Goal: Task Accomplishment & Management: Use online tool/utility

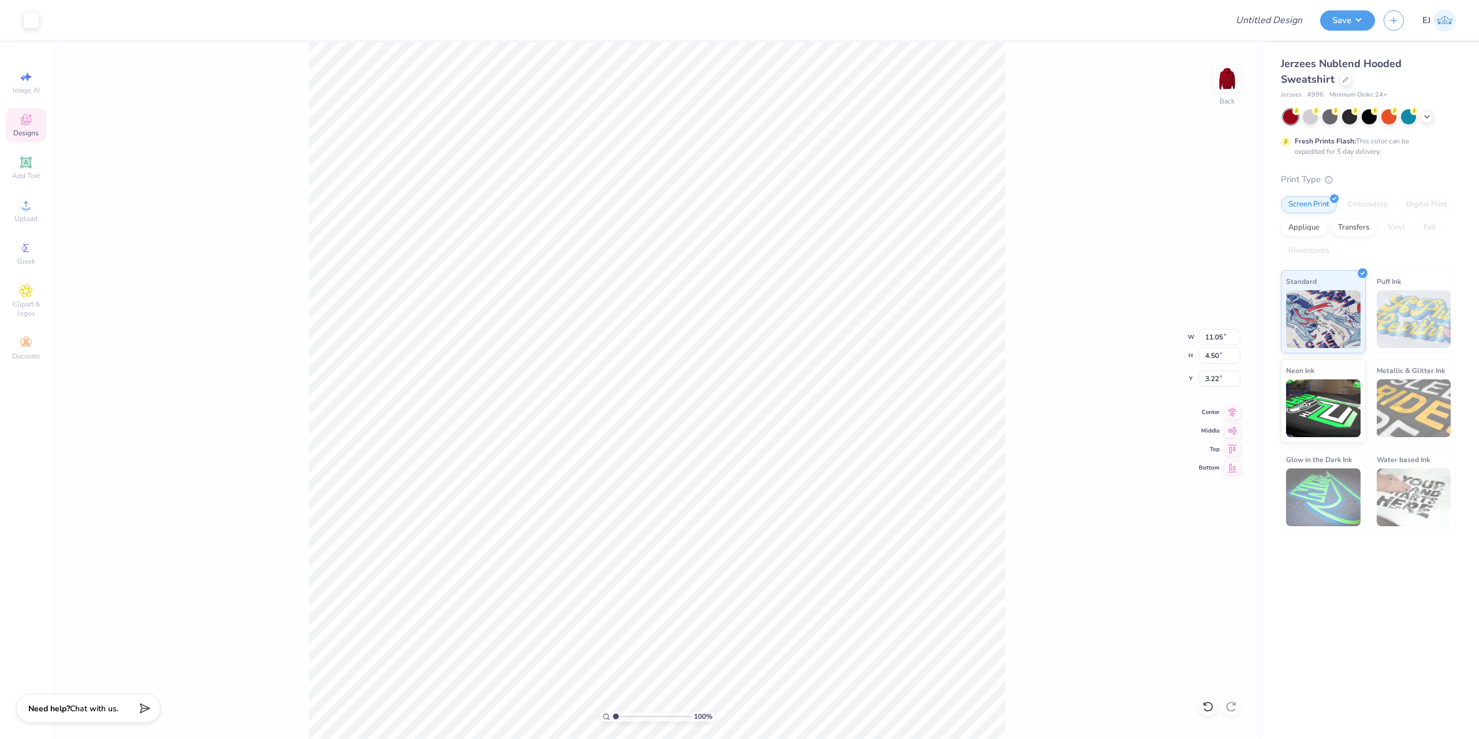
type input "10.84"
type input "3.82"
type input "3.52"
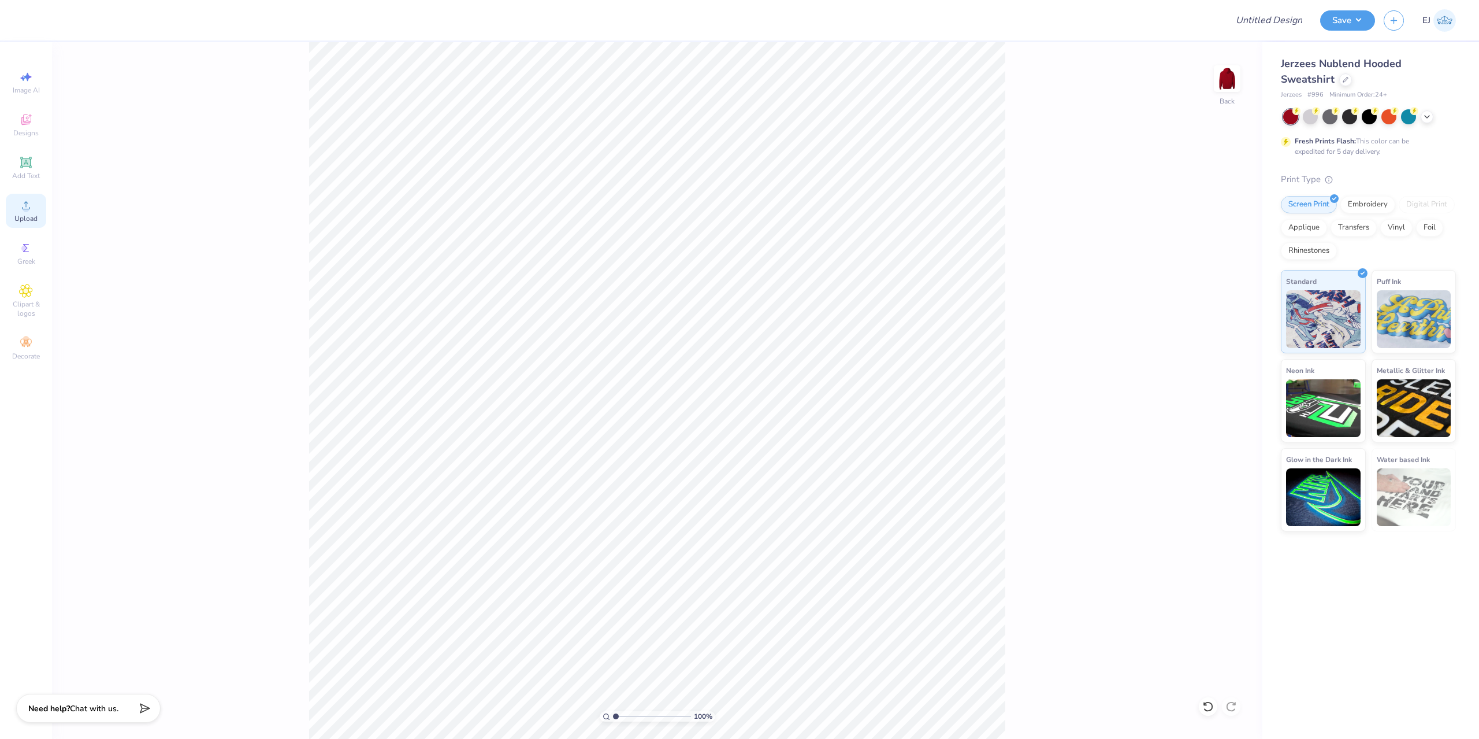
click at [26, 210] on circle at bounding box center [26, 209] width 6 height 6
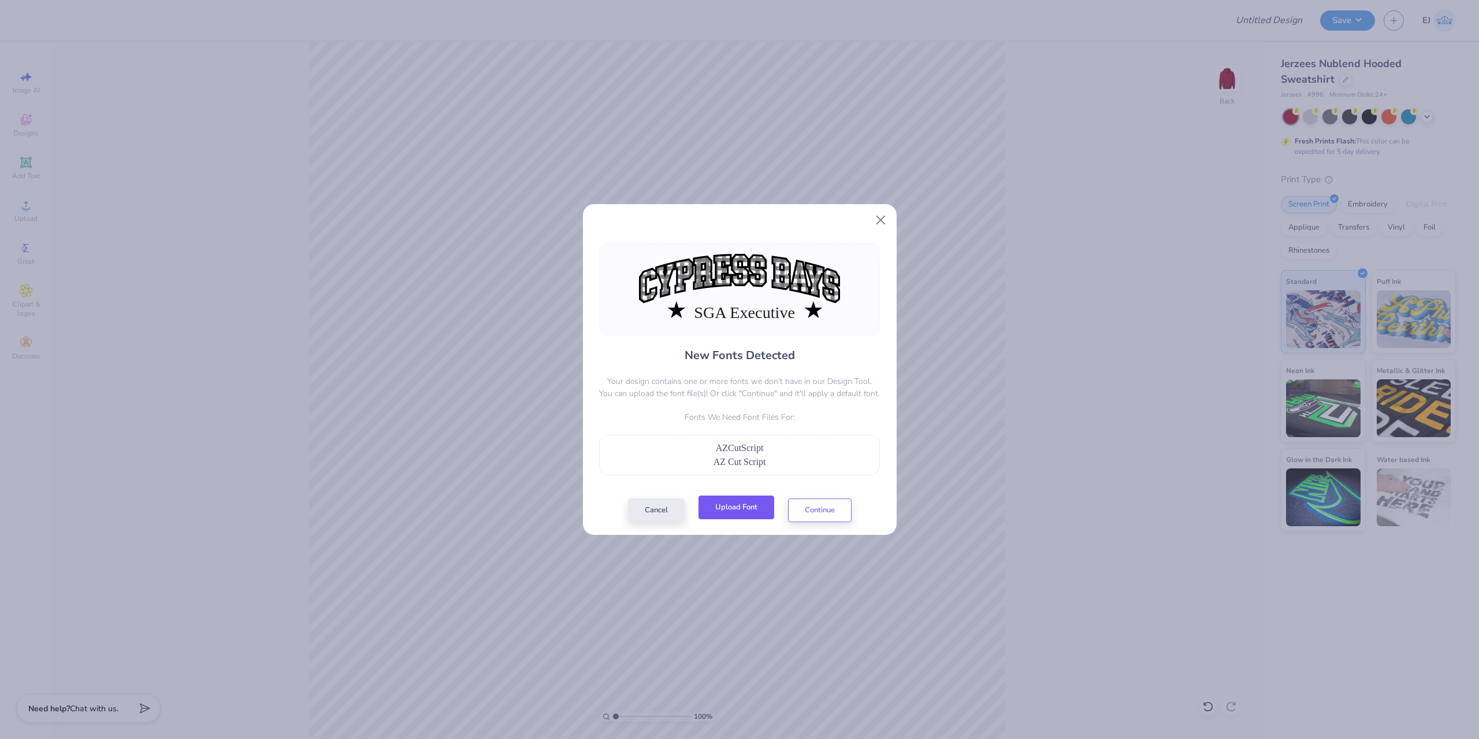
click at [756, 509] on button "Upload Font" at bounding box center [737, 507] width 76 height 24
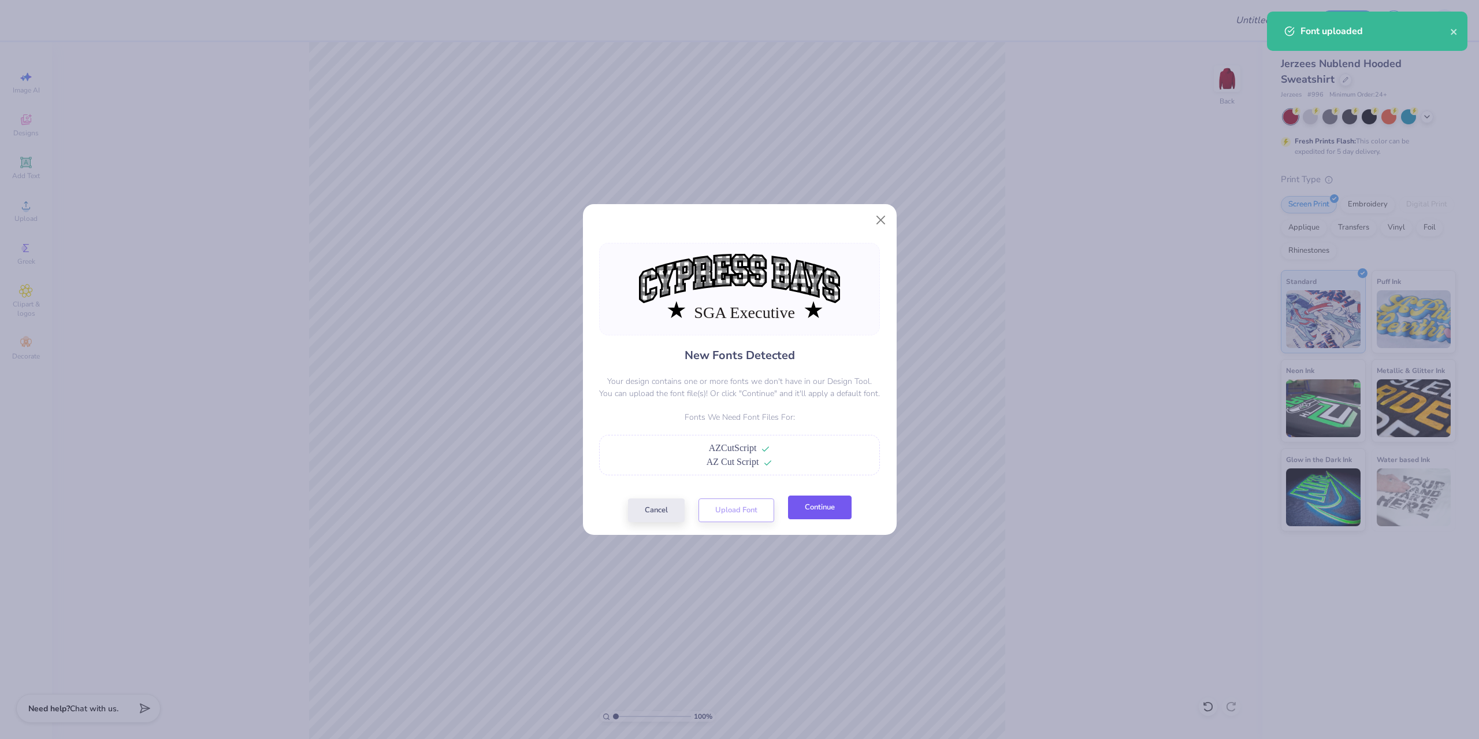
click at [804, 506] on button "Continue" at bounding box center [820, 507] width 64 height 24
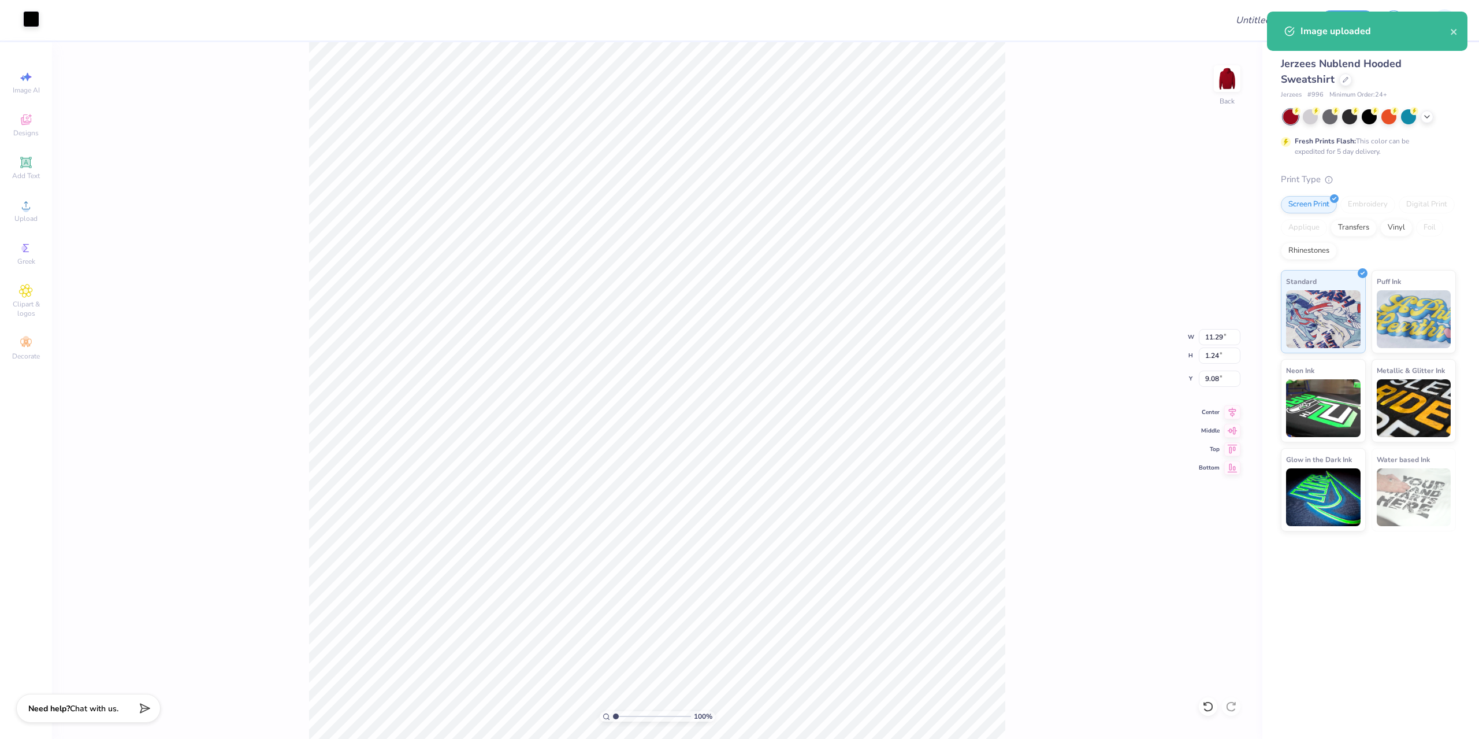
click at [29, 18] on div at bounding box center [31, 19] width 16 height 16
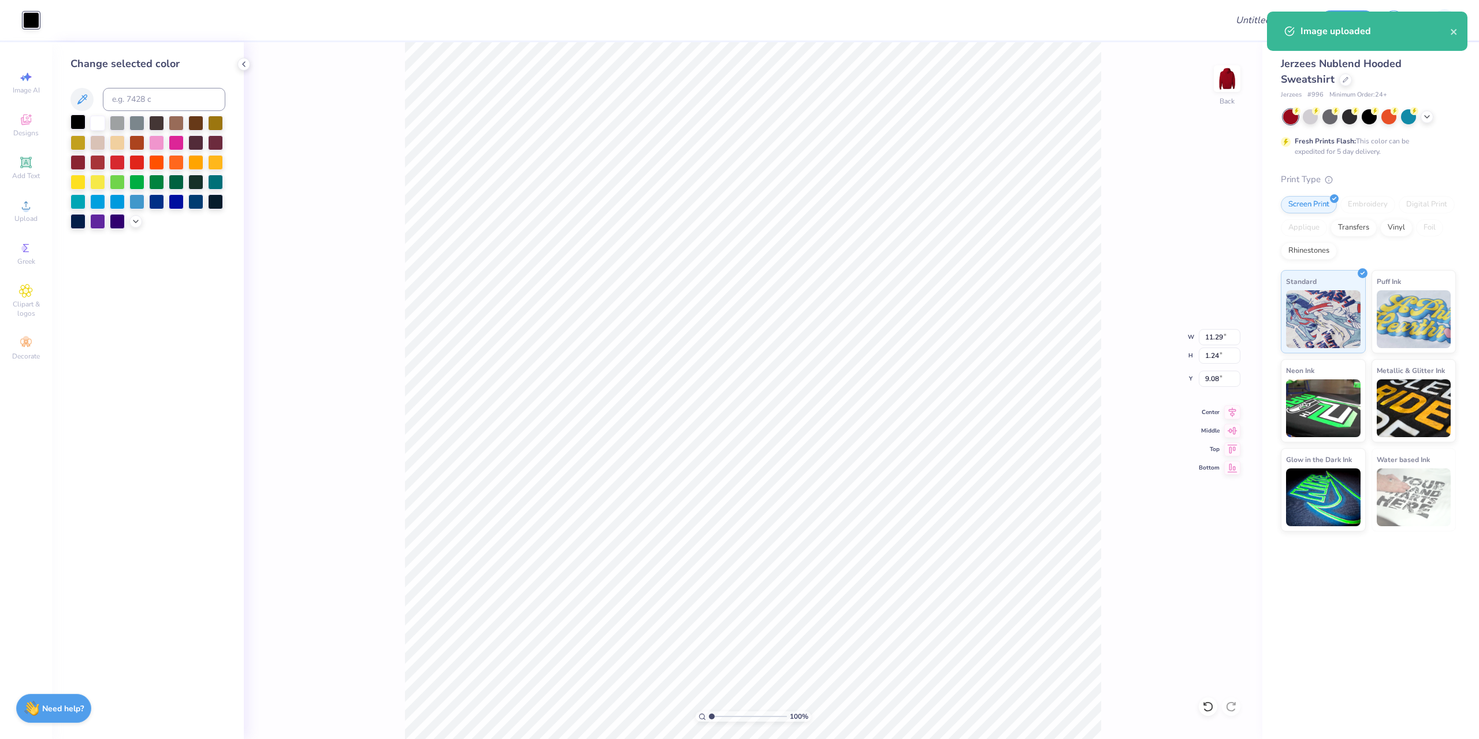
click at [77, 129] on div at bounding box center [78, 121] width 15 height 15
click at [80, 125] on div at bounding box center [78, 121] width 15 height 15
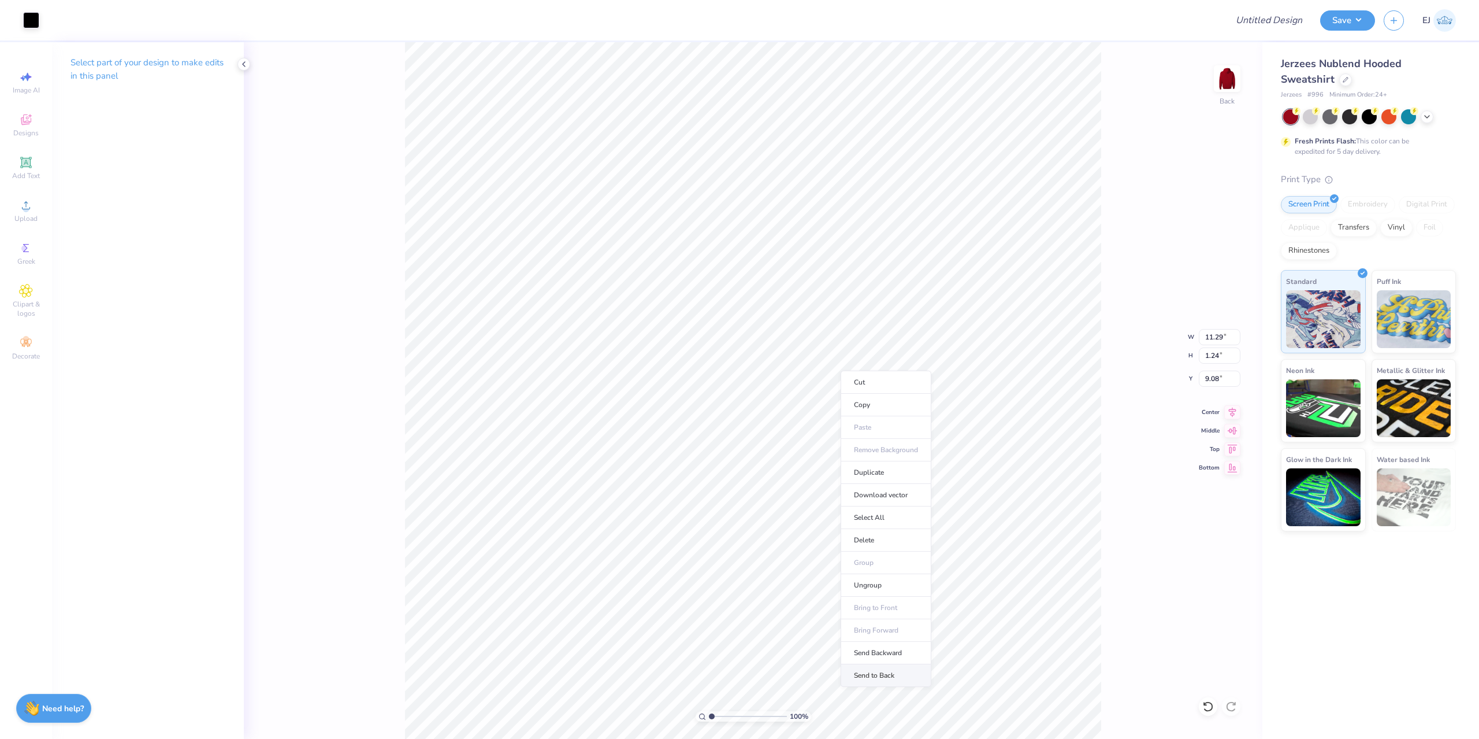
click at [893, 673] on li "Send to Back" at bounding box center [886, 675] width 91 height 23
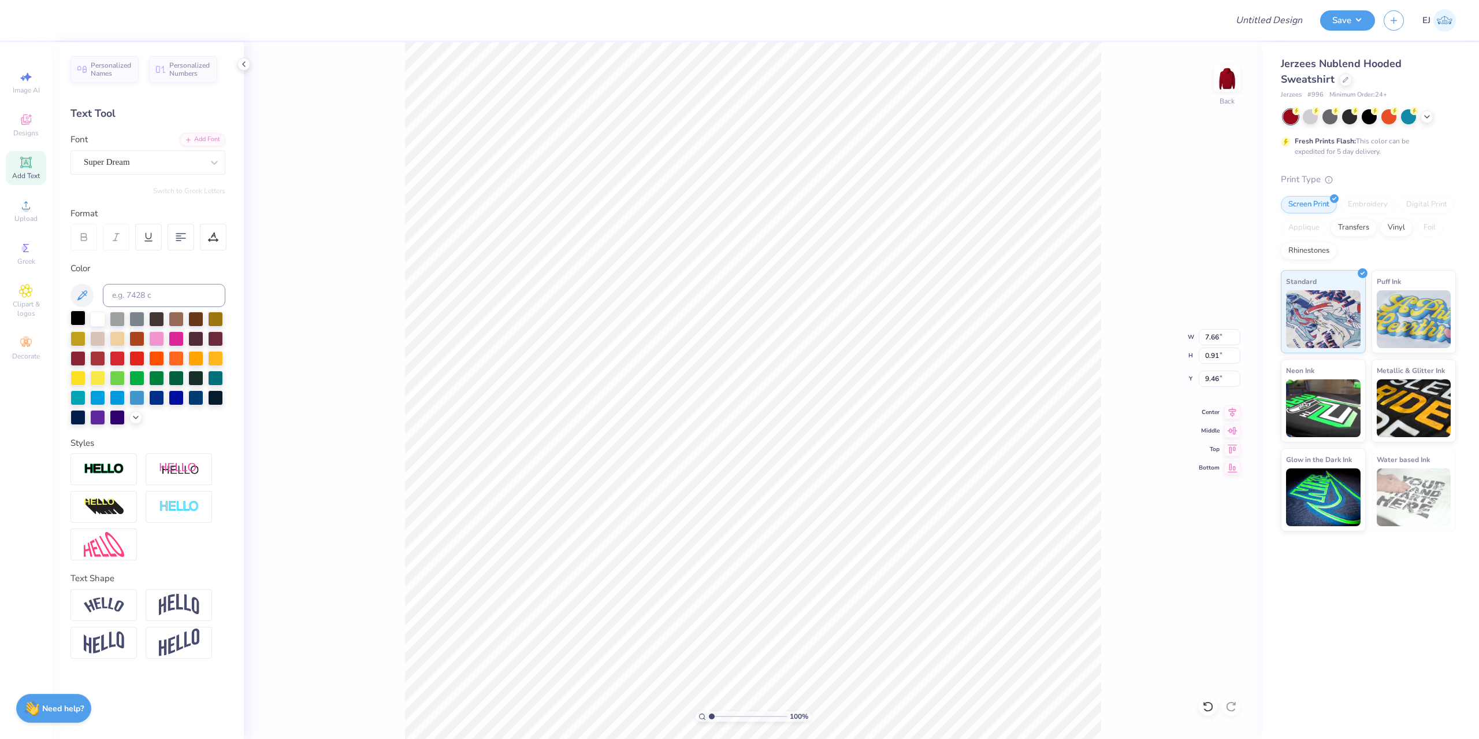
click at [81, 320] on div at bounding box center [78, 317] width 15 height 15
type input "7.63"
type input "0.87"
type input "9.55"
click at [141, 161] on div "Super Dream" at bounding box center [143, 162] width 121 height 18
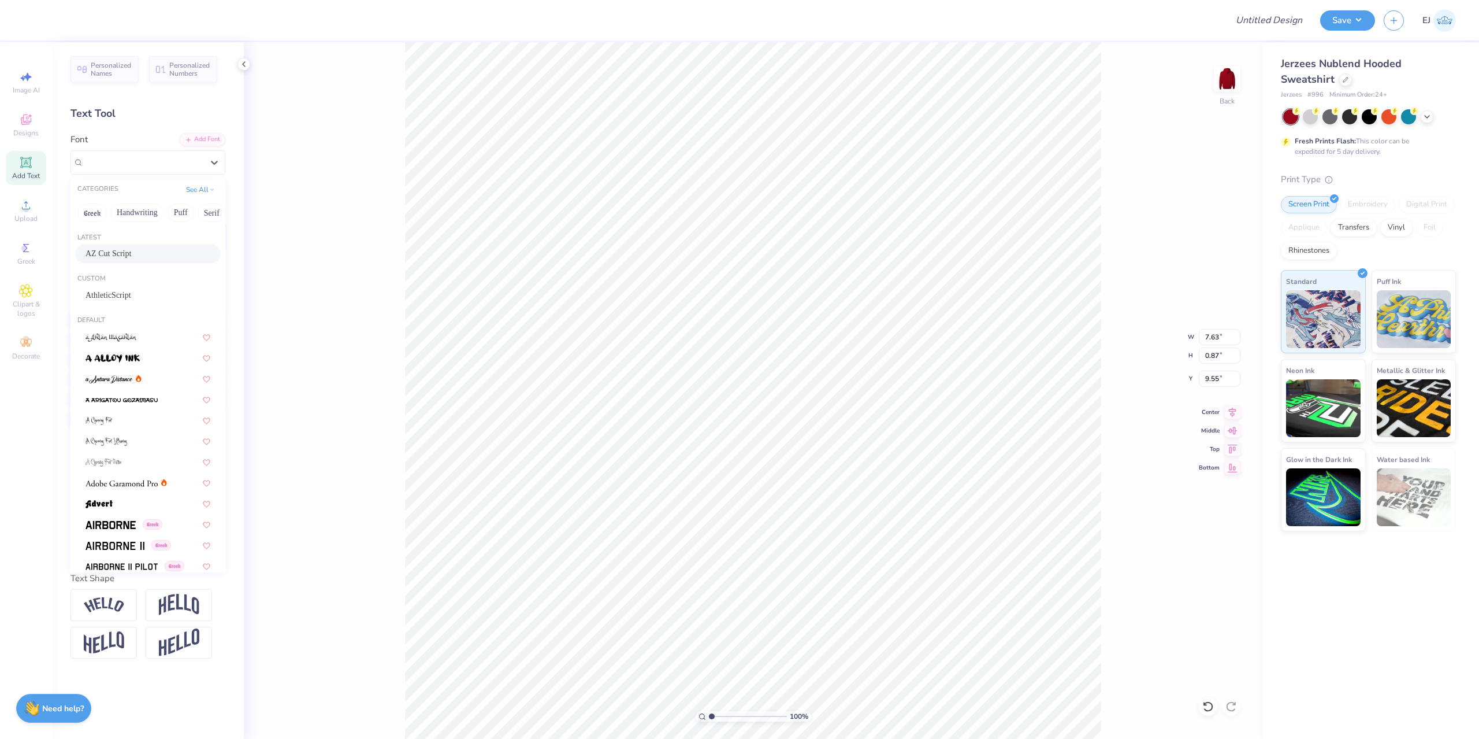
click at [131, 253] on span "AZ Cut Script" at bounding box center [109, 253] width 46 height 12
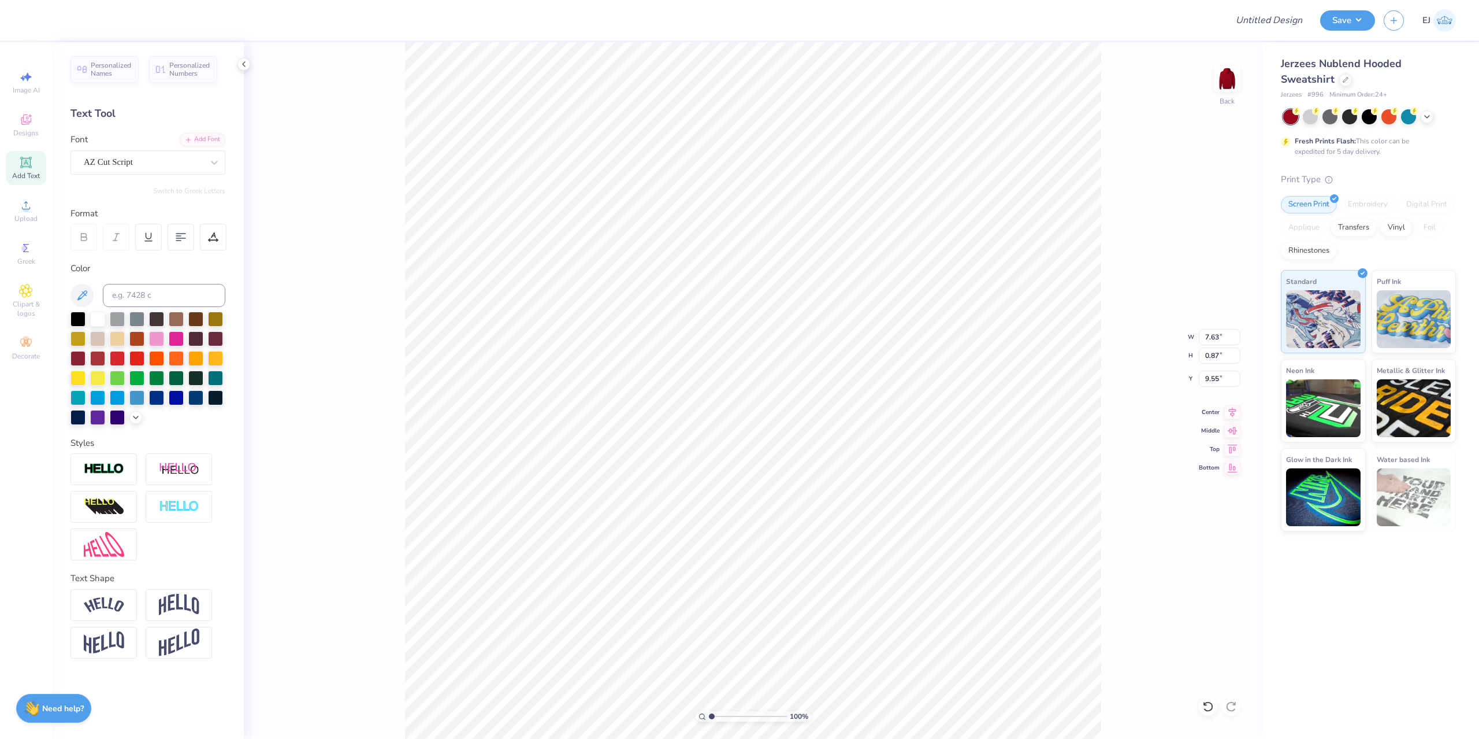
type input "7.43"
type input "1.20"
type input "9.39"
type input "9.23"
type input "9.08"
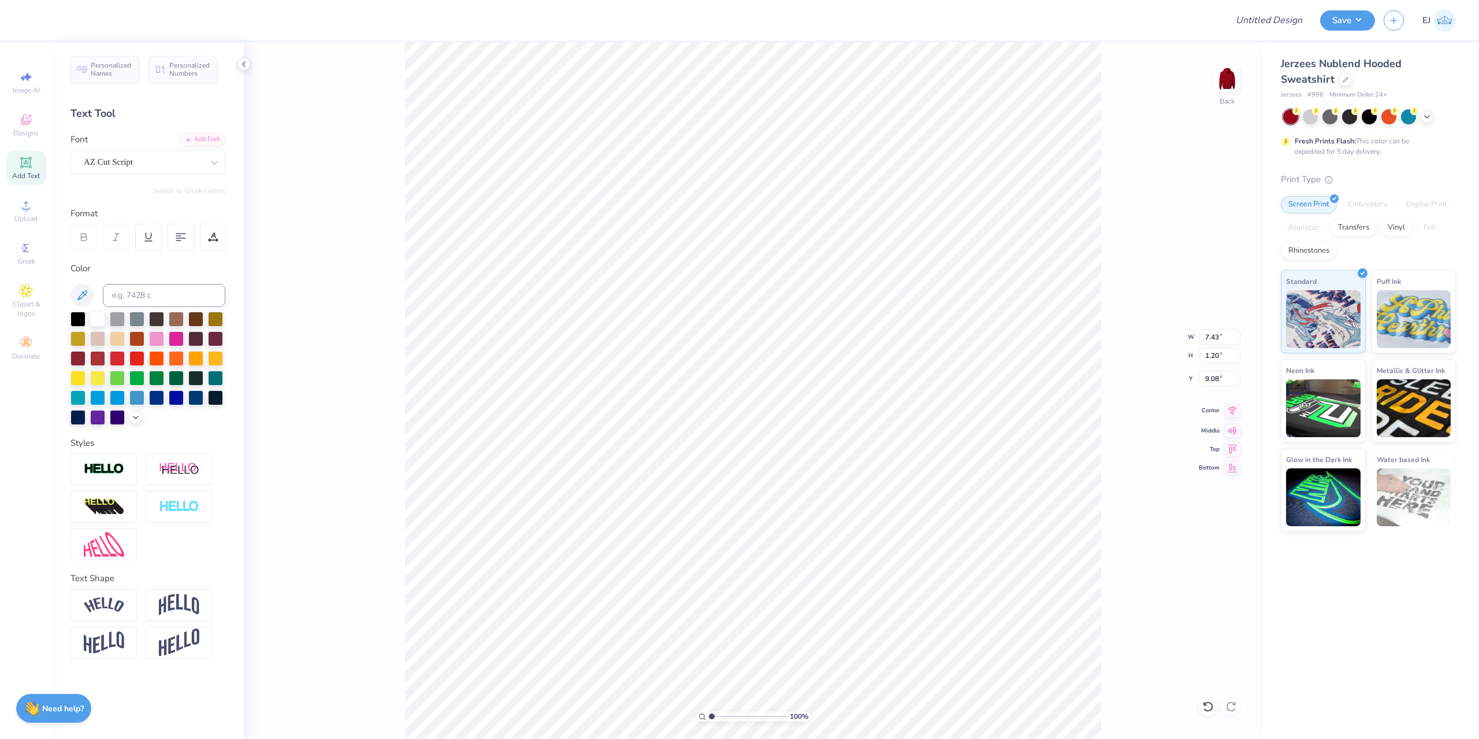
click at [1231, 417] on icon at bounding box center [1233, 410] width 16 height 14
type input "14.66"
type input "3.60"
type input "5.64"
click at [1233, 413] on icon at bounding box center [1233, 410] width 16 height 14
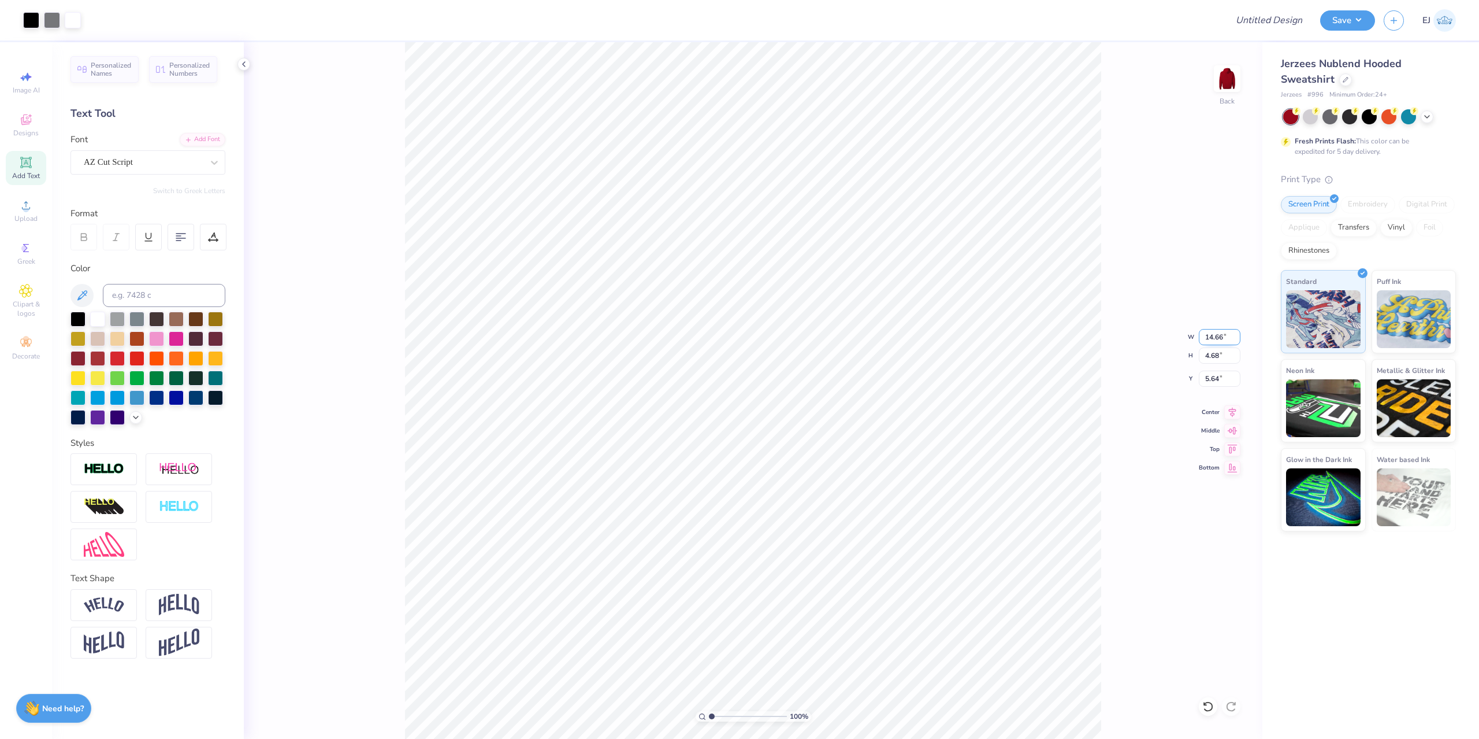
click at [1208, 336] on input "14.66" at bounding box center [1220, 337] width 42 height 16
type input "12.50"
type input "3.99"
type input "5.98"
click at [1219, 367] on div "100 % Back W 12.50 12.50 " H 3.99 3.99 " Y 5.98 5.98 " Center Middle Top Bottom" at bounding box center [753, 390] width 1019 height 696
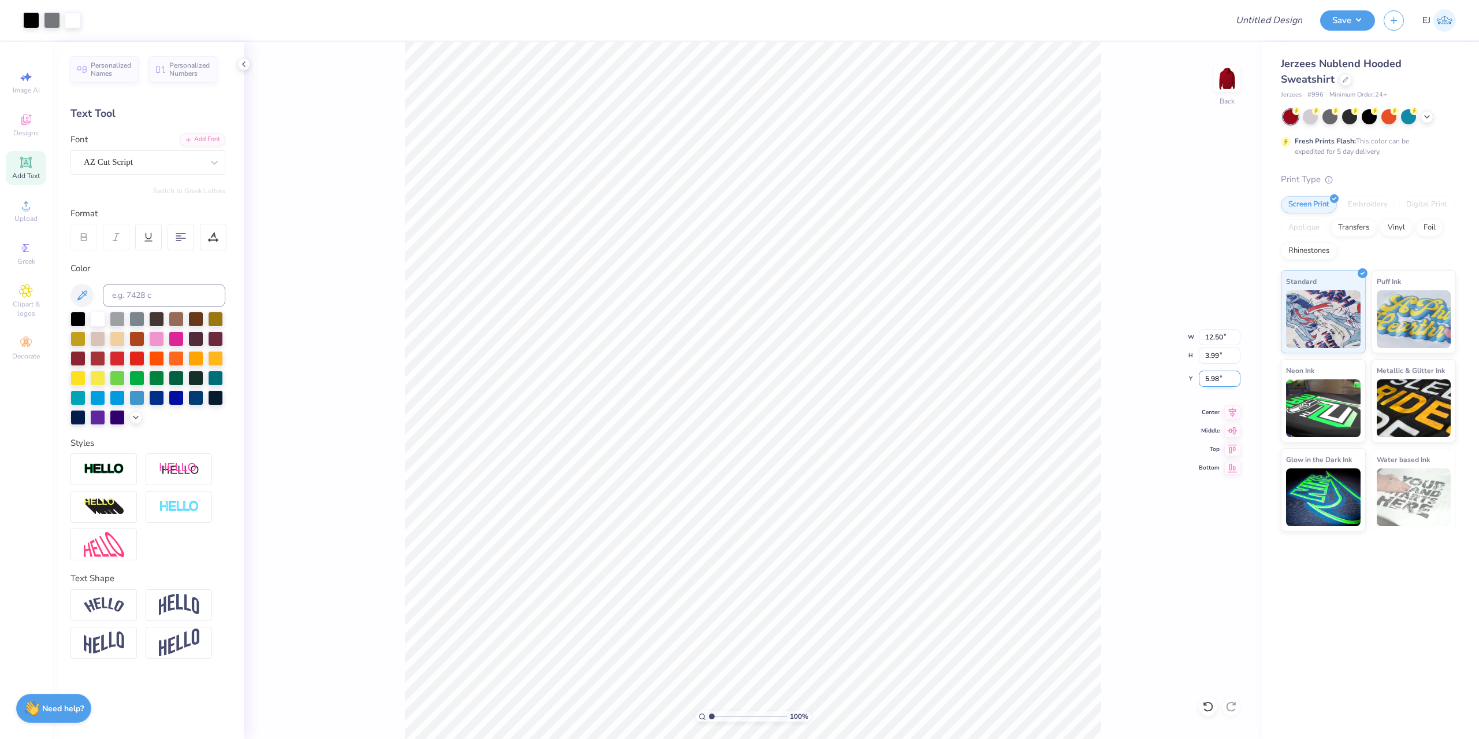
click at [1212, 381] on input "5.98" at bounding box center [1220, 378] width 42 height 16
type input "3.00"
click at [1355, 20] on button "Save" at bounding box center [1347, 19] width 55 height 20
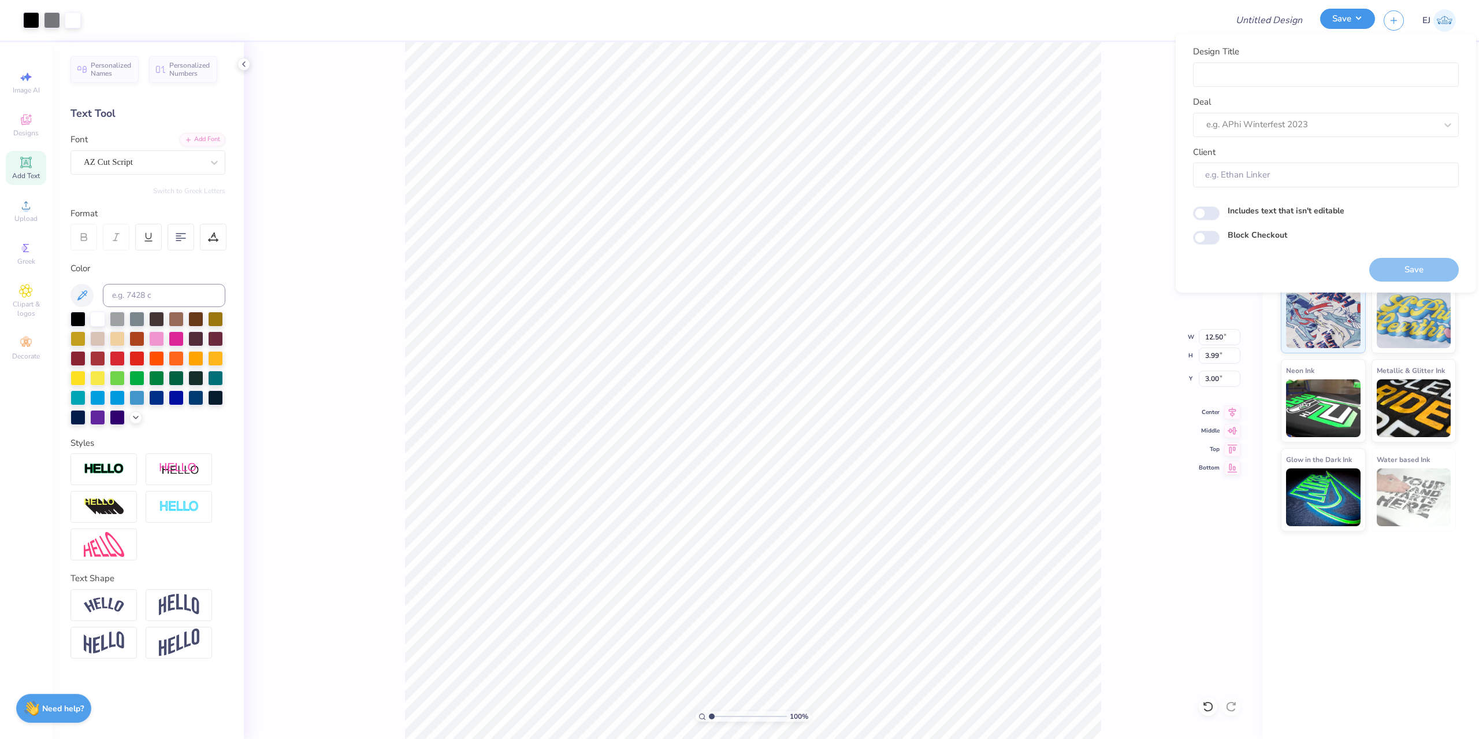
click at [1358, 25] on button "Save" at bounding box center [1347, 19] width 55 height 20
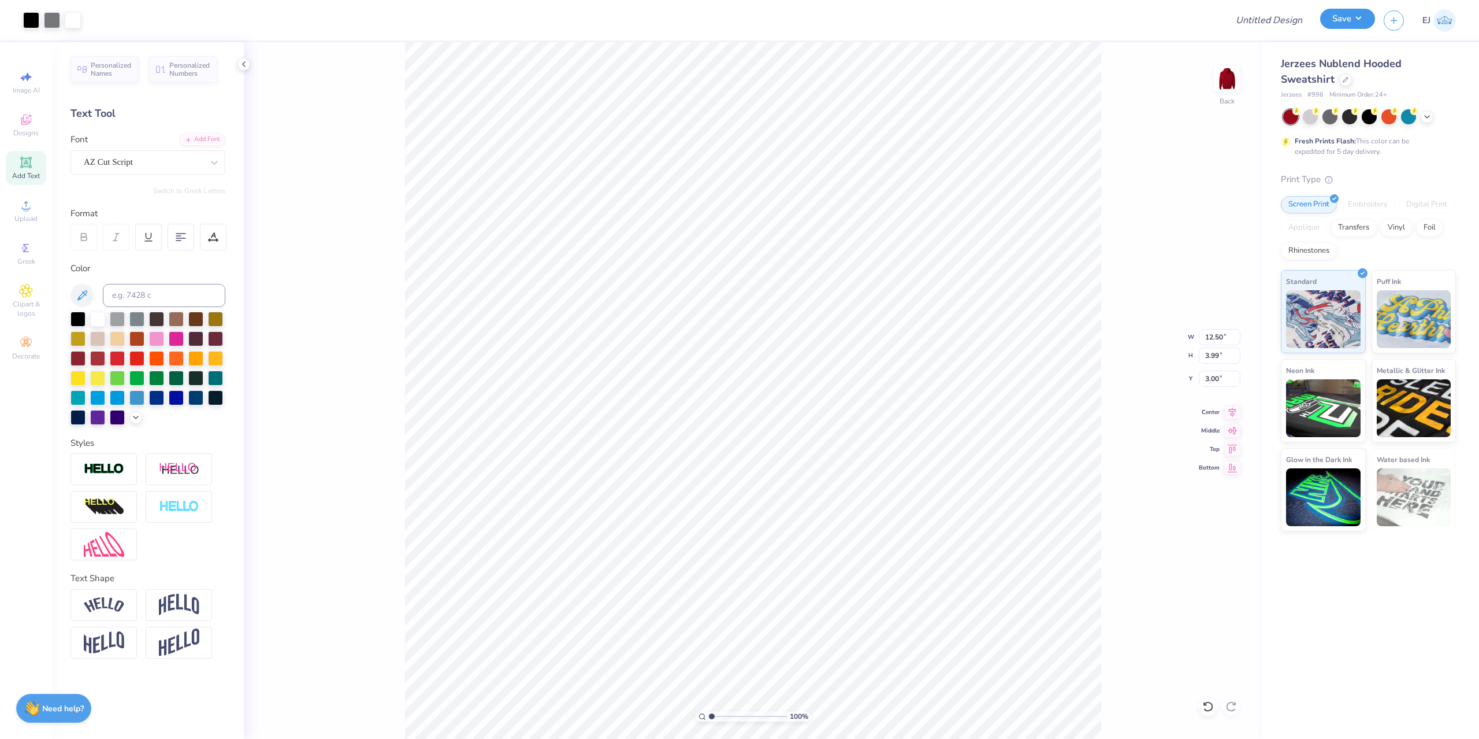
click at [1358, 25] on button "Save" at bounding box center [1347, 19] width 55 height 20
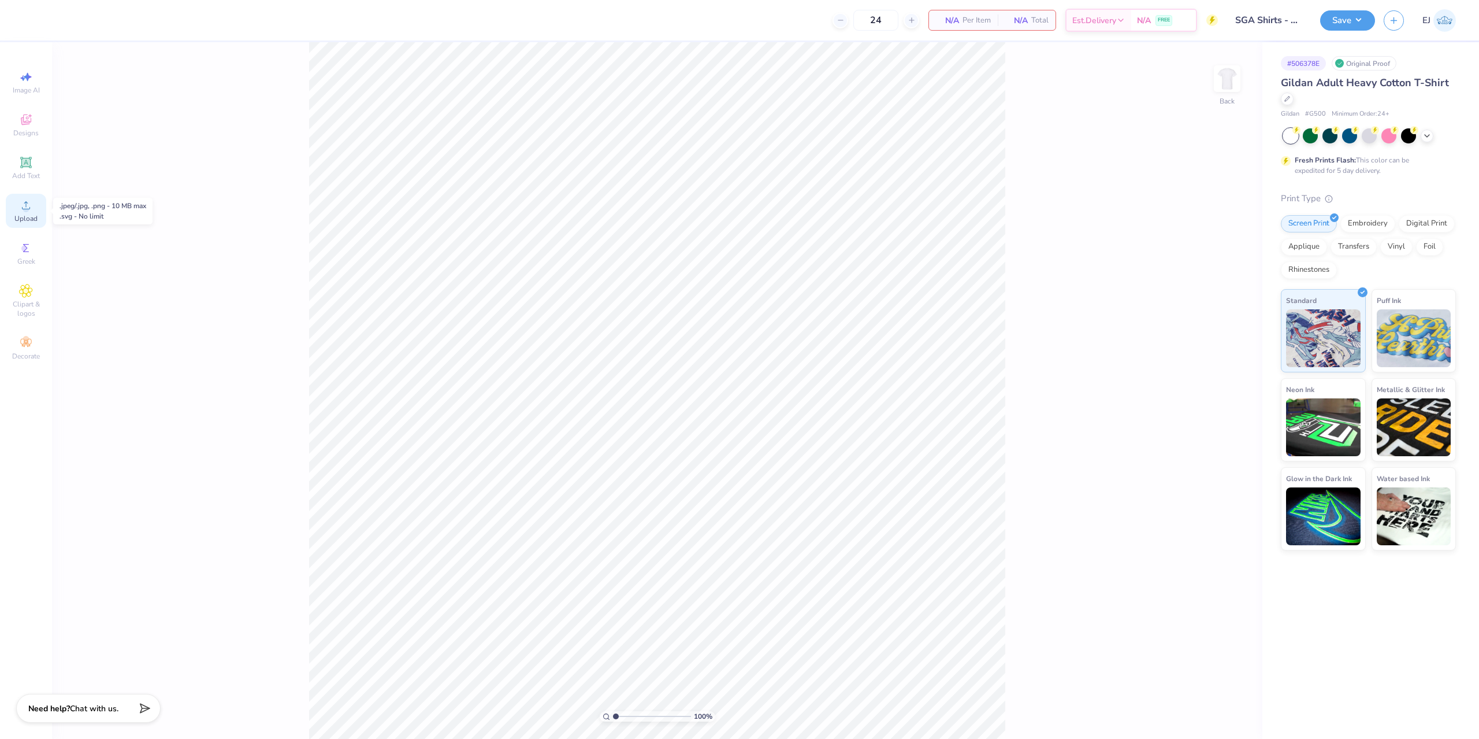
click at [25, 222] on span "Upload" at bounding box center [25, 218] width 23 height 9
click at [17, 205] on div "Upload" at bounding box center [26, 211] width 40 height 34
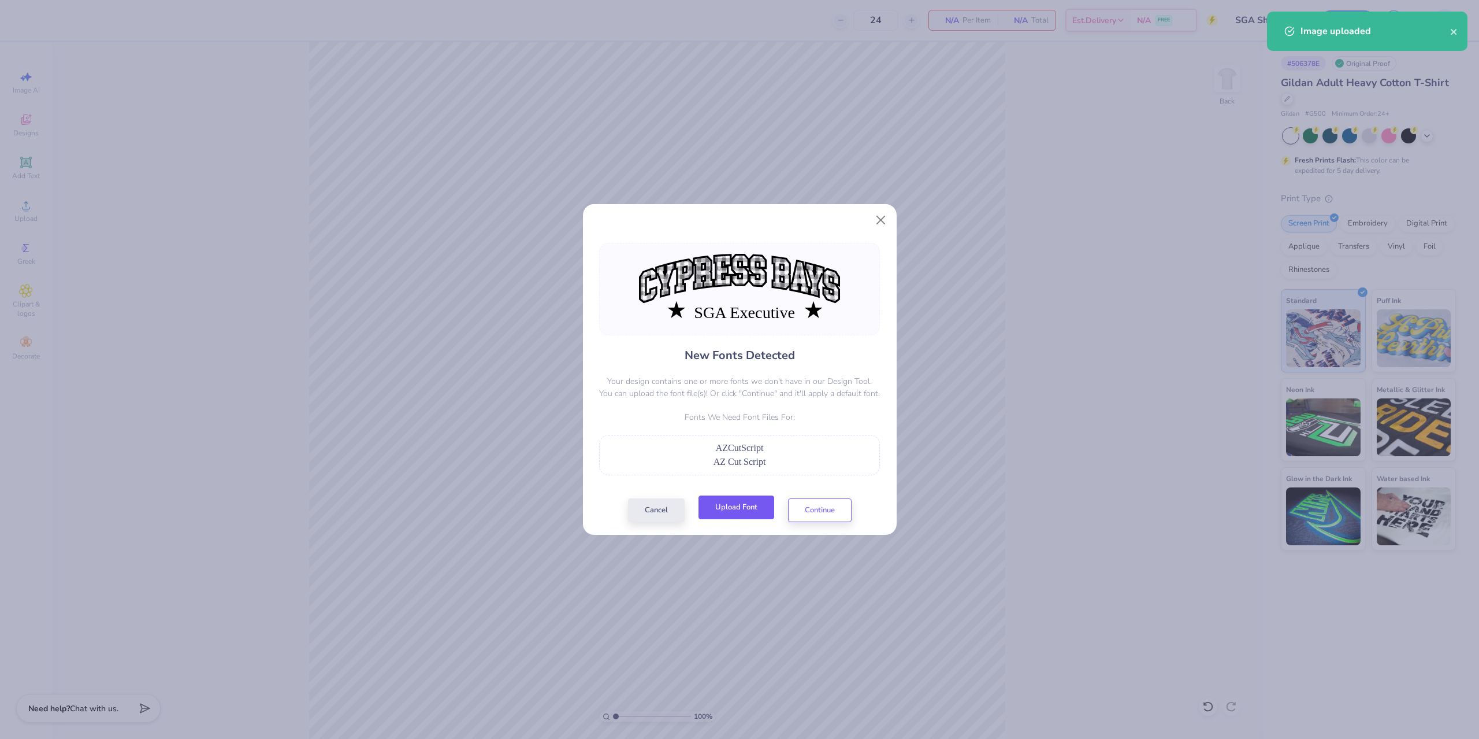
click at [768, 509] on button "Upload Font" at bounding box center [737, 507] width 76 height 24
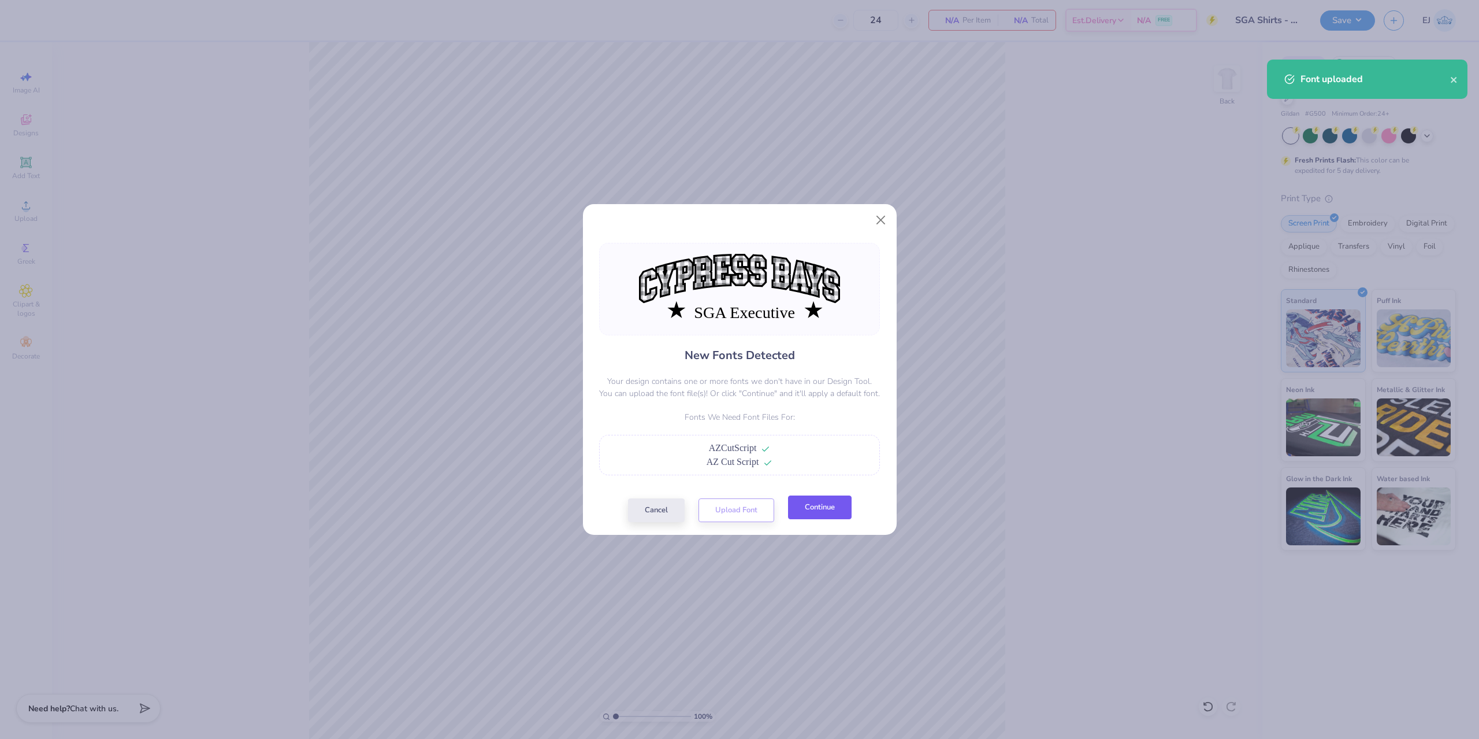
click at [826, 509] on button "Continue" at bounding box center [820, 507] width 64 height 24
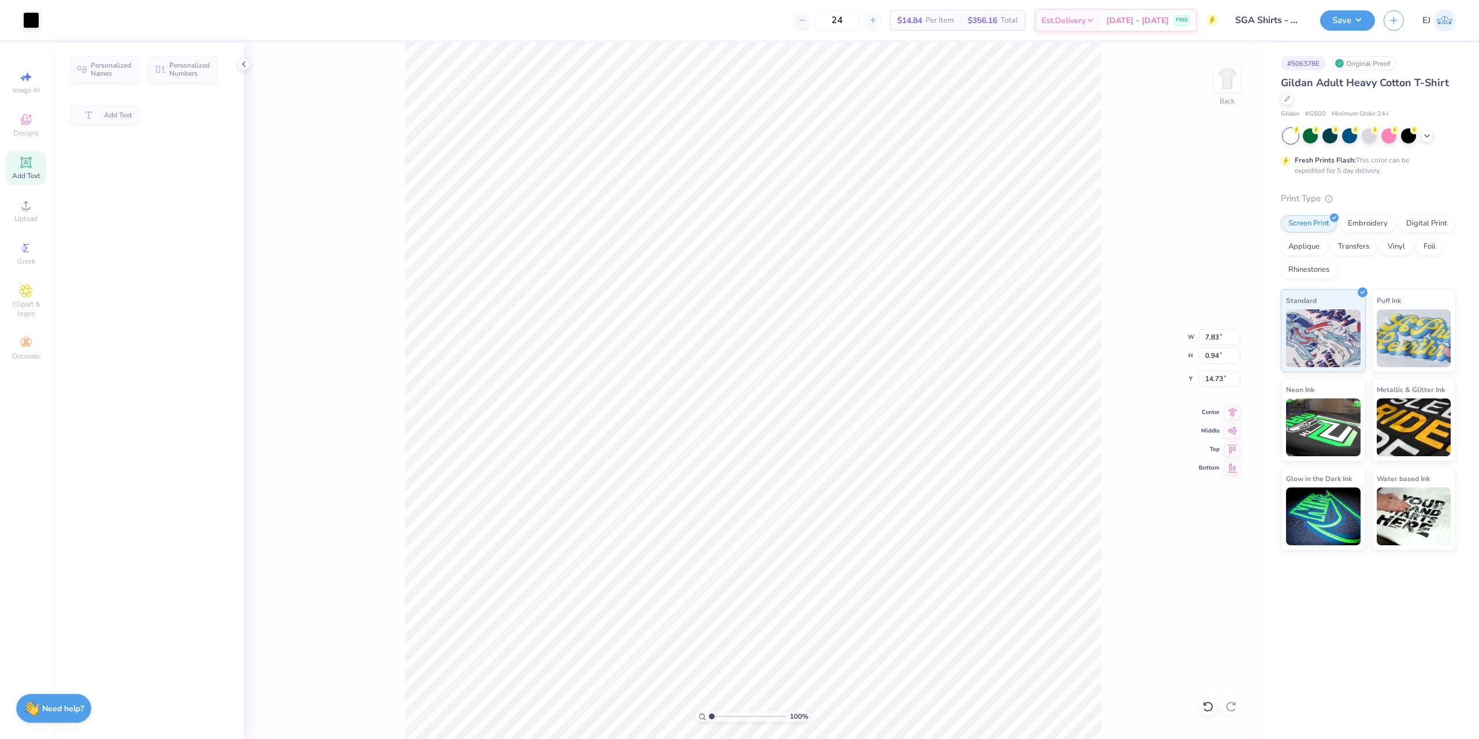
scroll to position [0, 2]
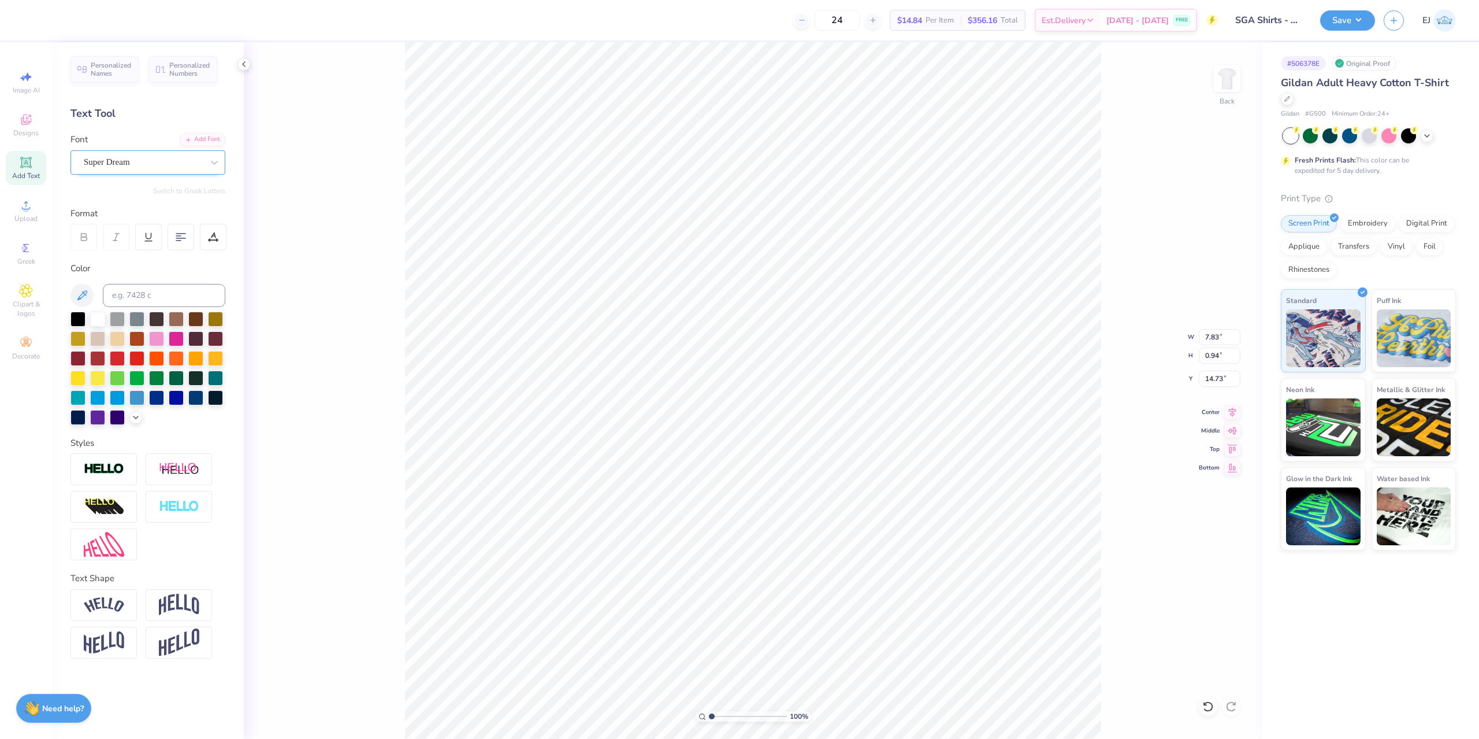
click at [133, 166] on div "Super Dream" at bounding box center [143, 162] width 121 height 18
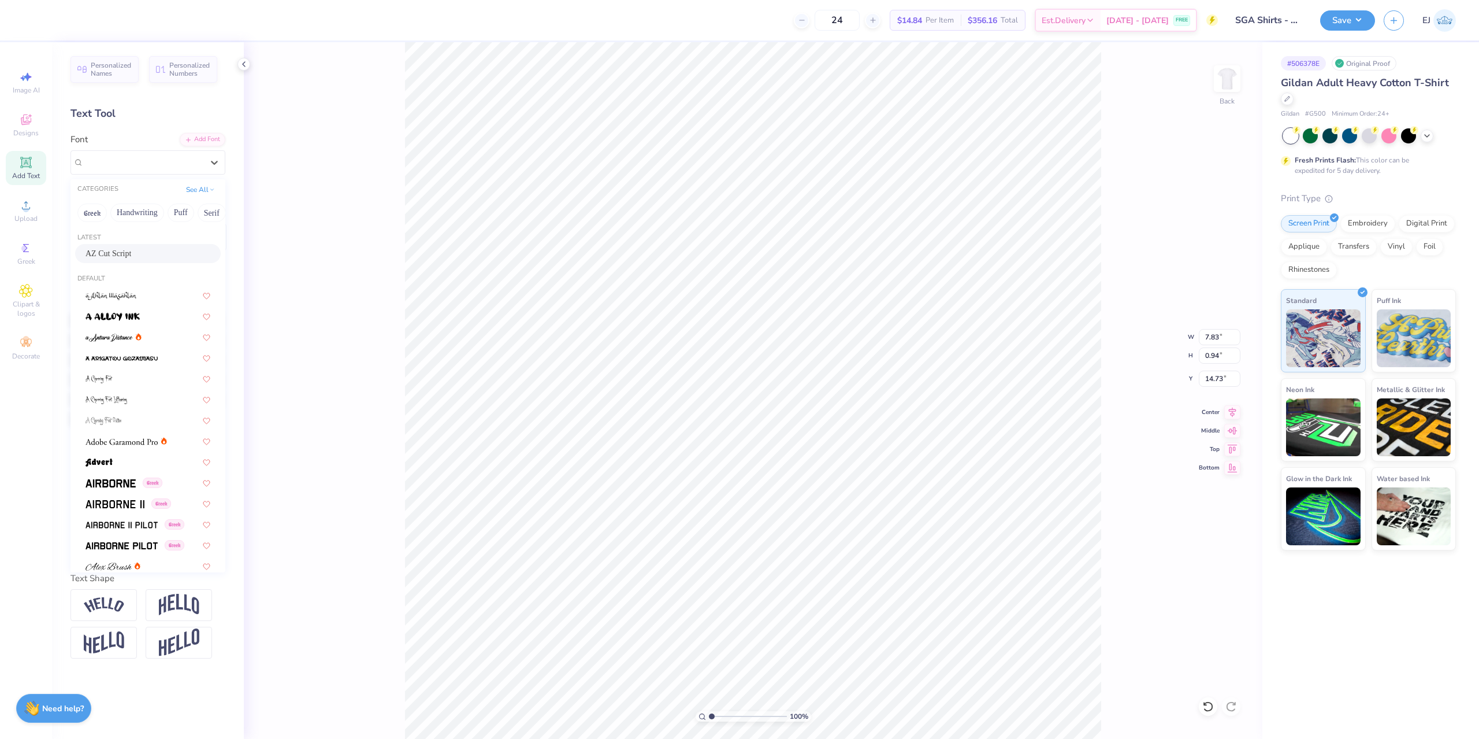
click at [119, 246] on div "Latest AZ Cut Script" at bounding box center [148, 249] width 155 height 42
click at [119, 249] on span "AZ Cut Script" at bounding box center [109, 253] width 46 height 12
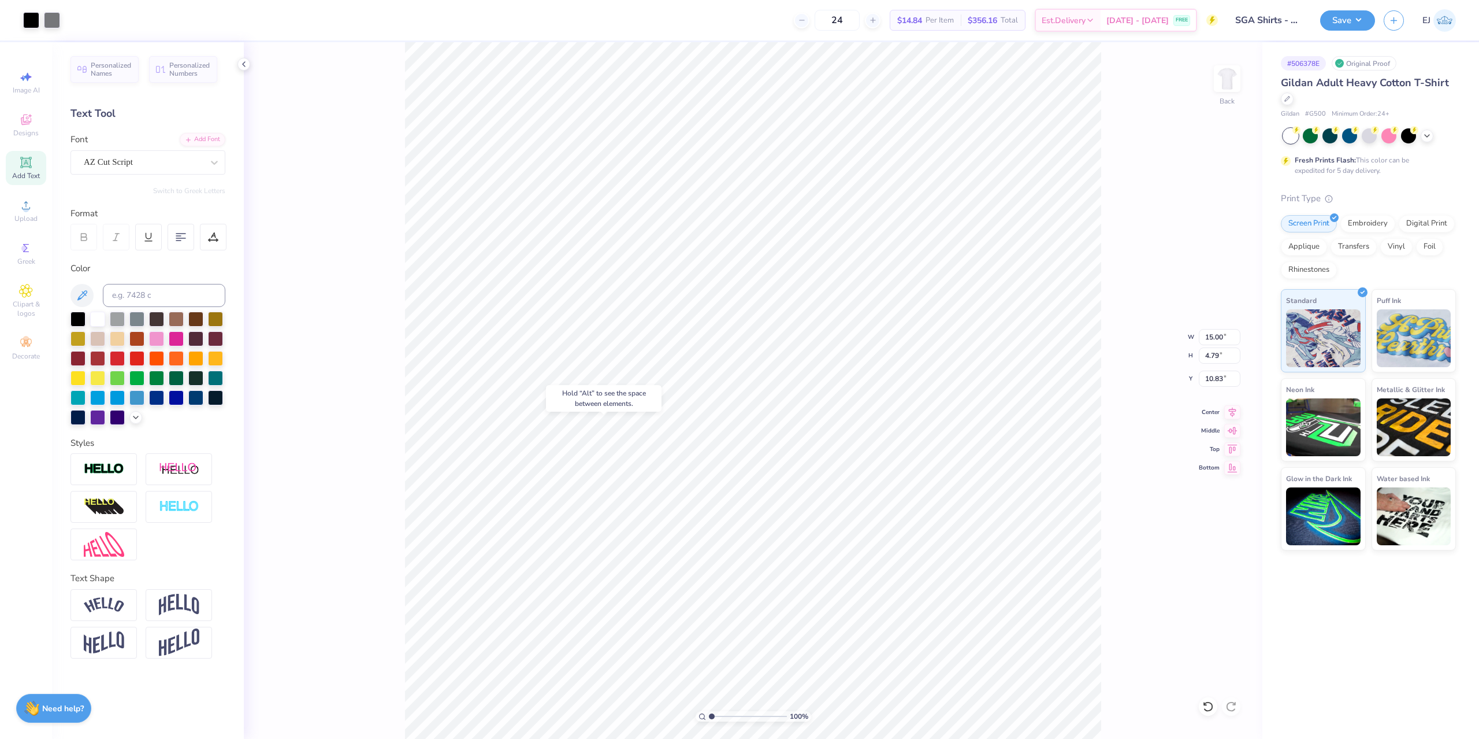
type input "15.00"
type input "4.79"
click at [896, 590] on li "Group" at bounding box center [916, 585] width 91 height 23
type input "10.86"
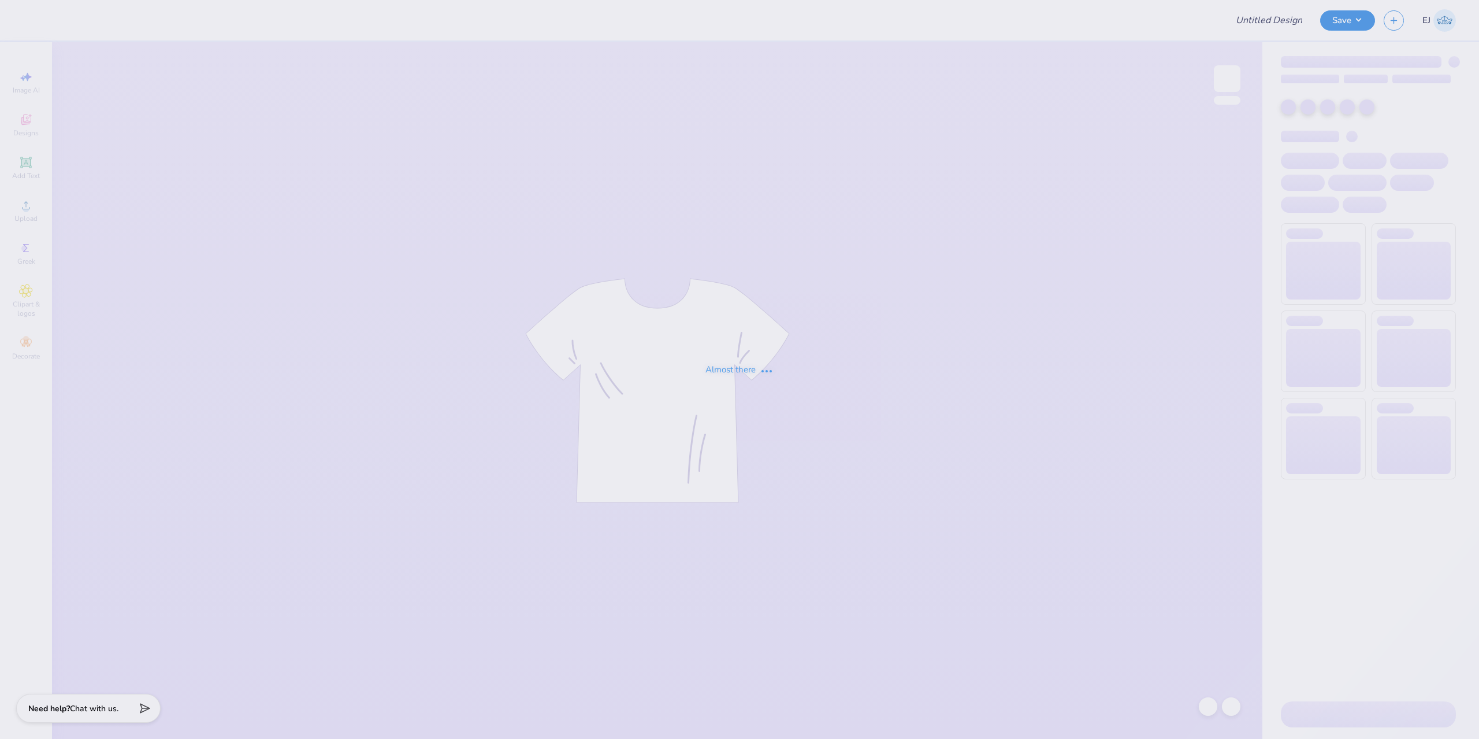
type input "SGA Shirts - Cypress Bay"
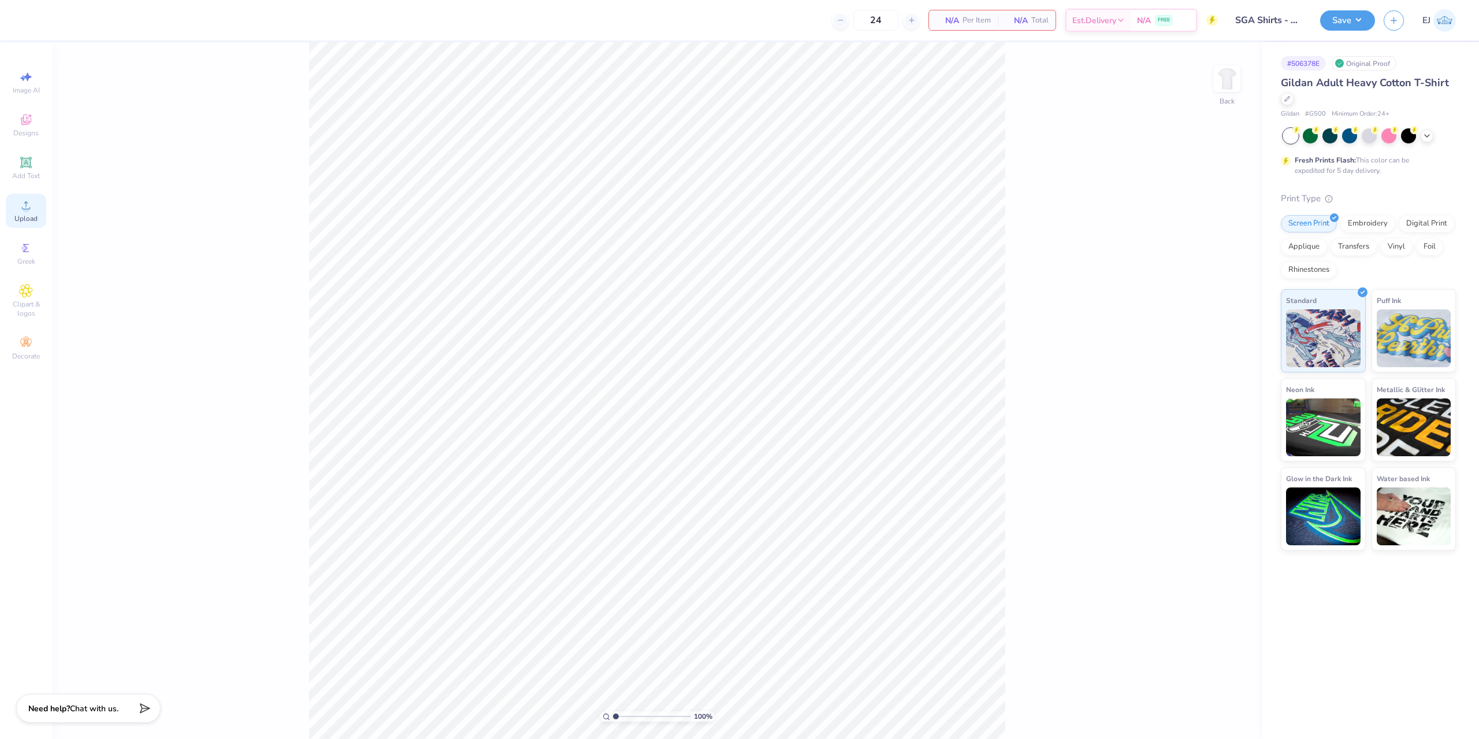
click at [32, 202] on icon at bounding box center [26, 205] width 14 height 14
click at [32, 214] on span "Upload" at bounding box center [25, 218] width 23 height 9
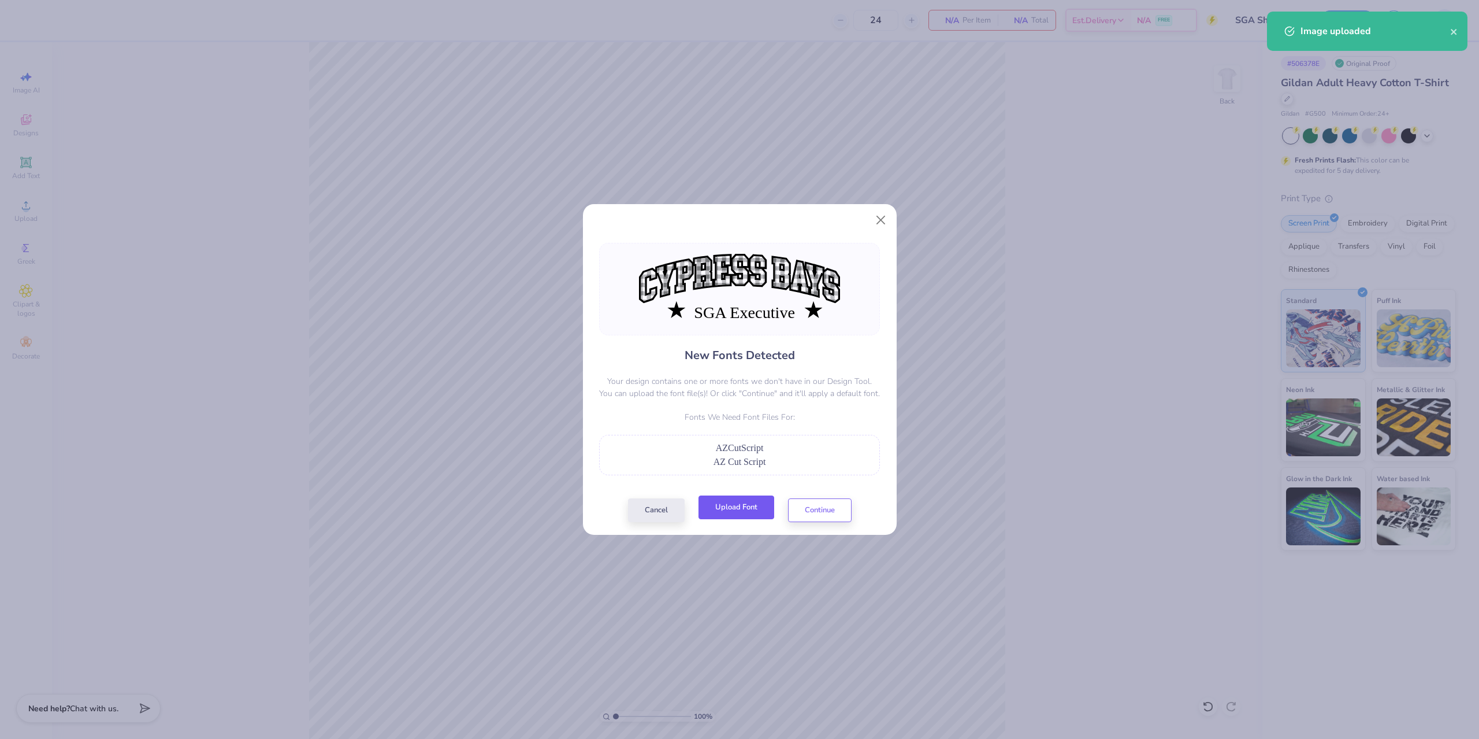
click at [722, 507] on button "Upload Font" at bounding box center [737, 507] width 76 height 24
click at [819, 509] on button "Continue" at bounding box center [820, 507] width 64 height 24
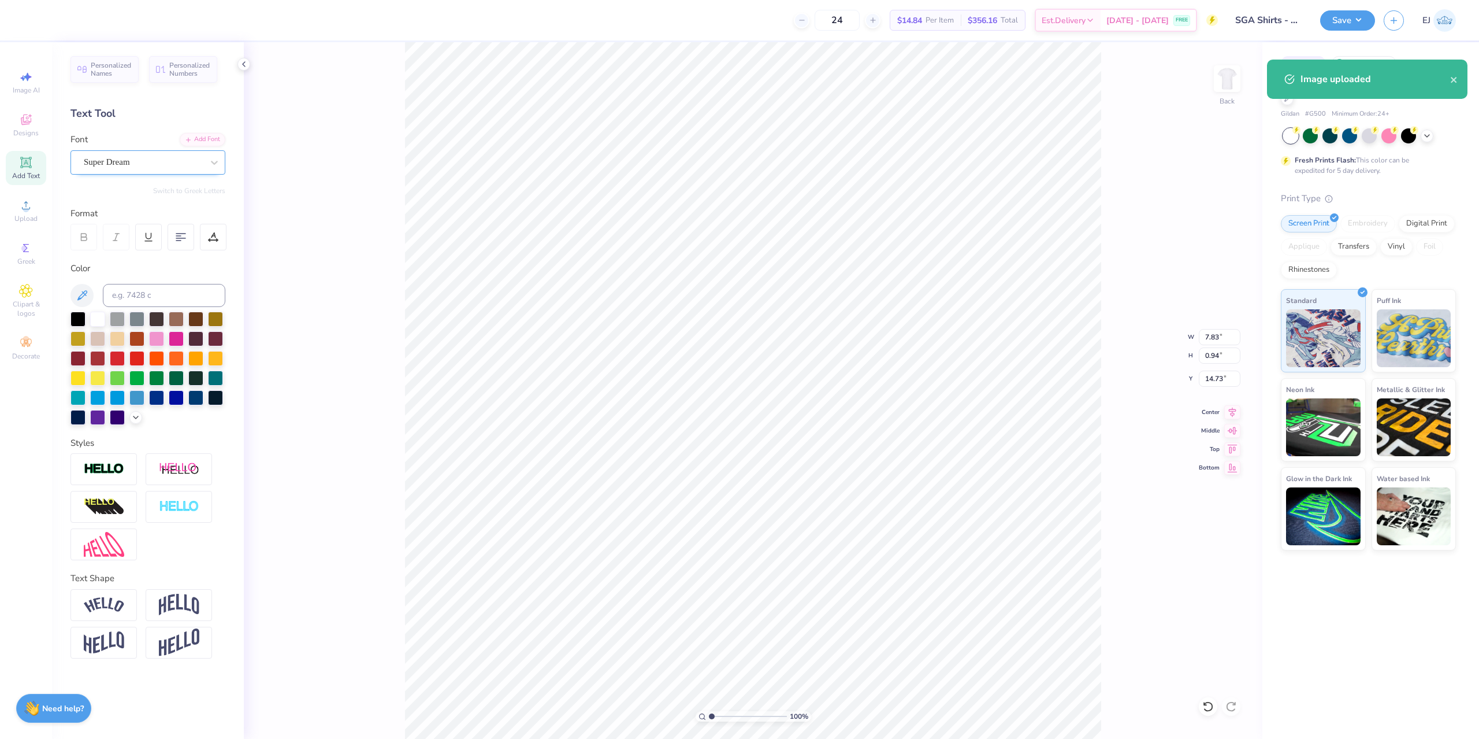
click at [143, 158] on div "Super Dream" at bounding box center [143, 162] width 121 height 18
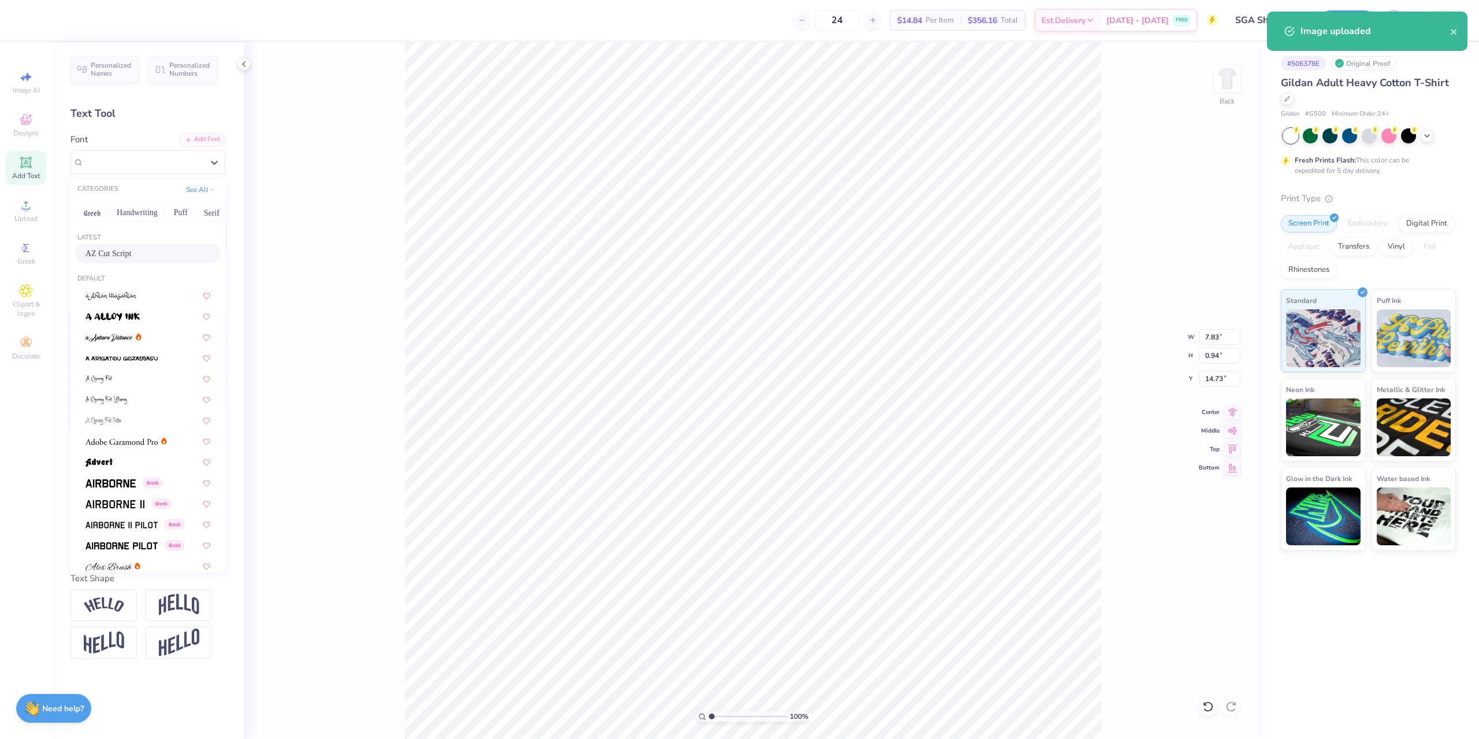
click at [153, 247] on div "AZ Cut Script" at bounding box center [148, 253] width 146 height 19
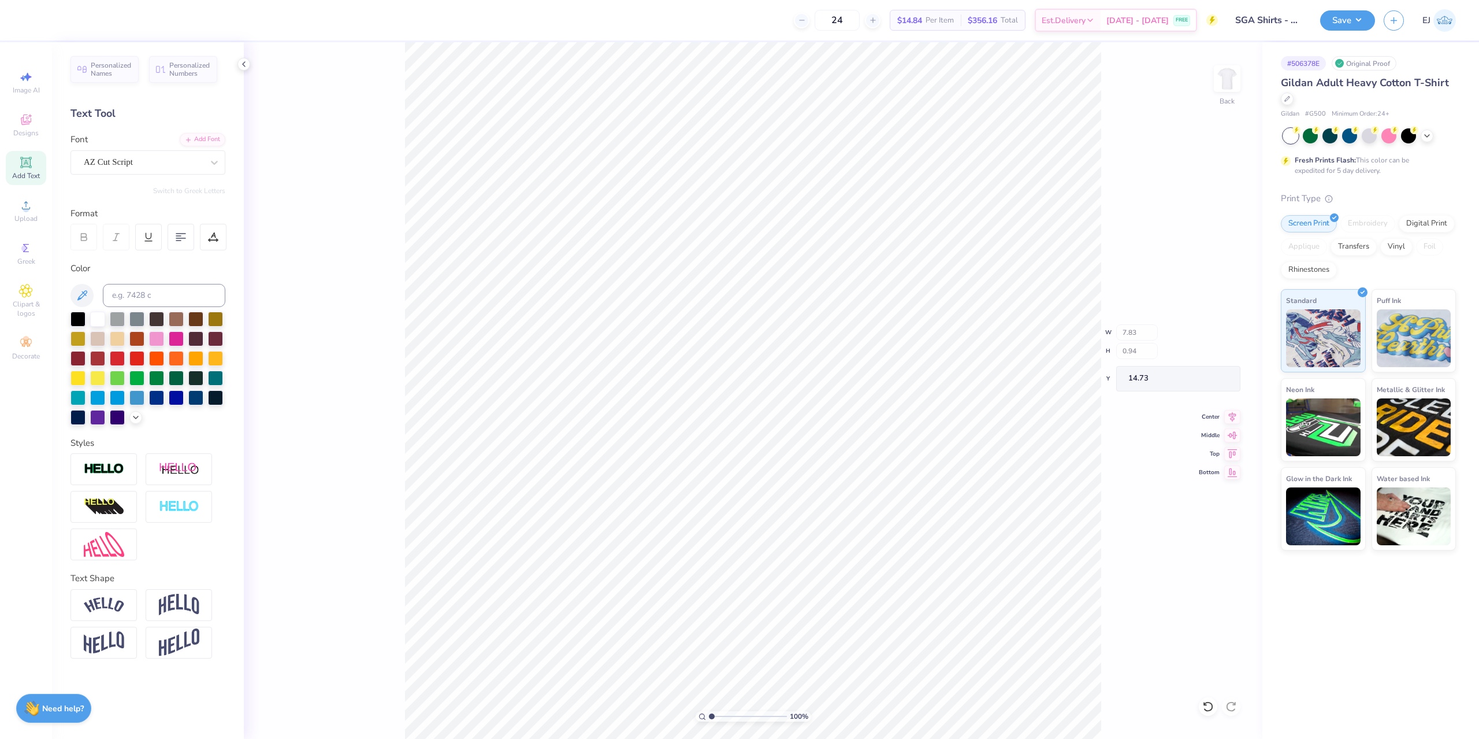
type input "7.60"
type input "1.23"
type input "14.67"
type input "14.40"
click at [1229, 415] on icon at bounding box center [1233, 410] width 16 height 14
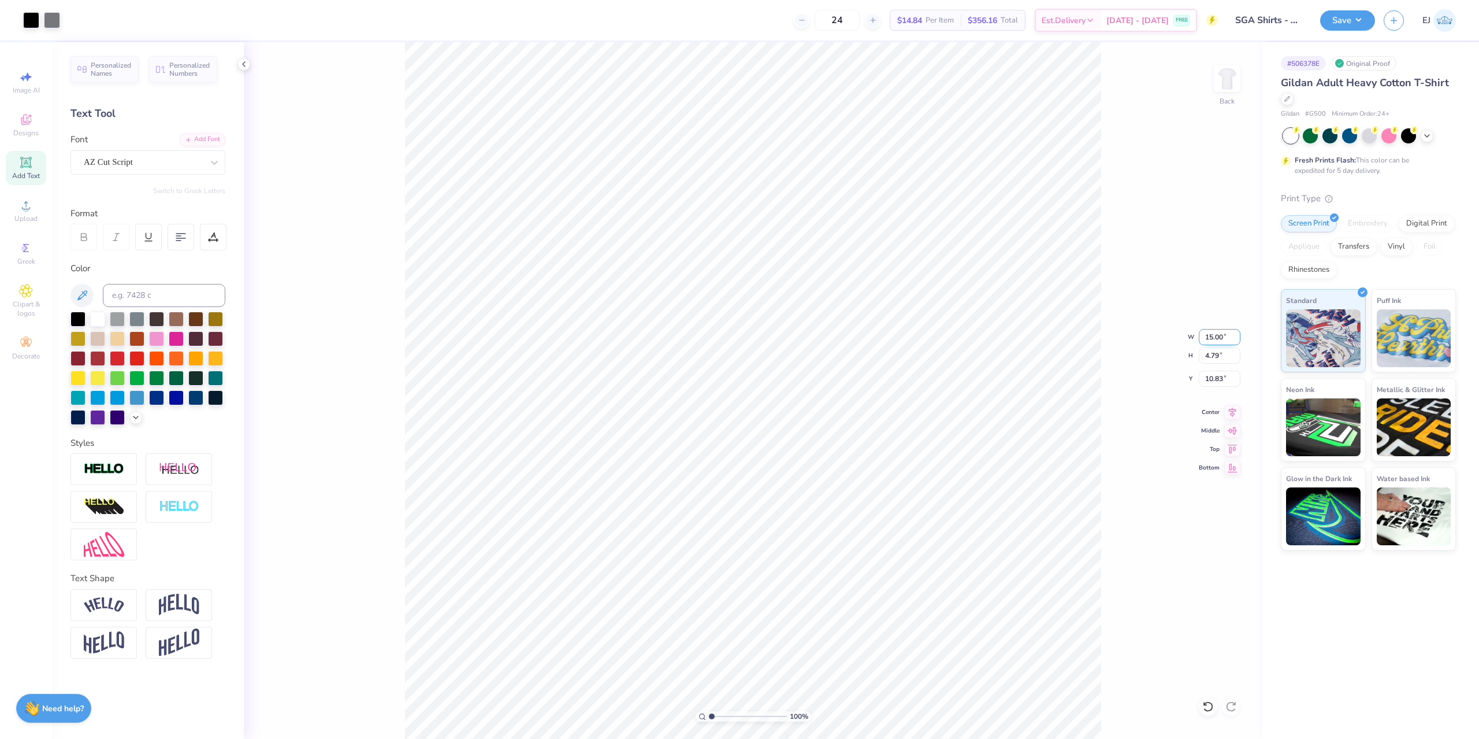
click at [1203, 340] on input "15.00" at bounding box center [1220, 337] width 42 height 16
type input "12.5"
type input "3.99"
type input "12.50"
type input "3.00"
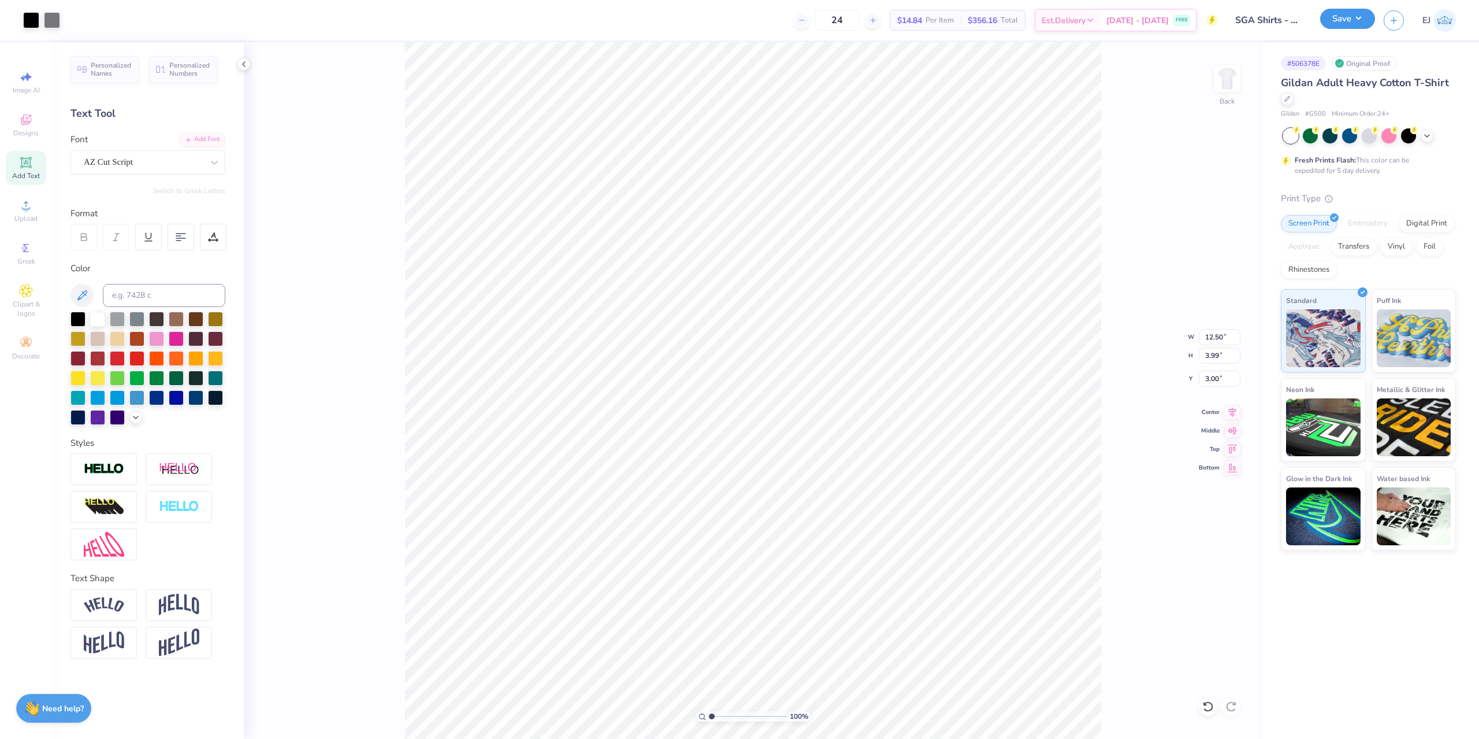
click at [1350, 18] on button "Save" at bounding box center [1347, 19] width 55 height 20
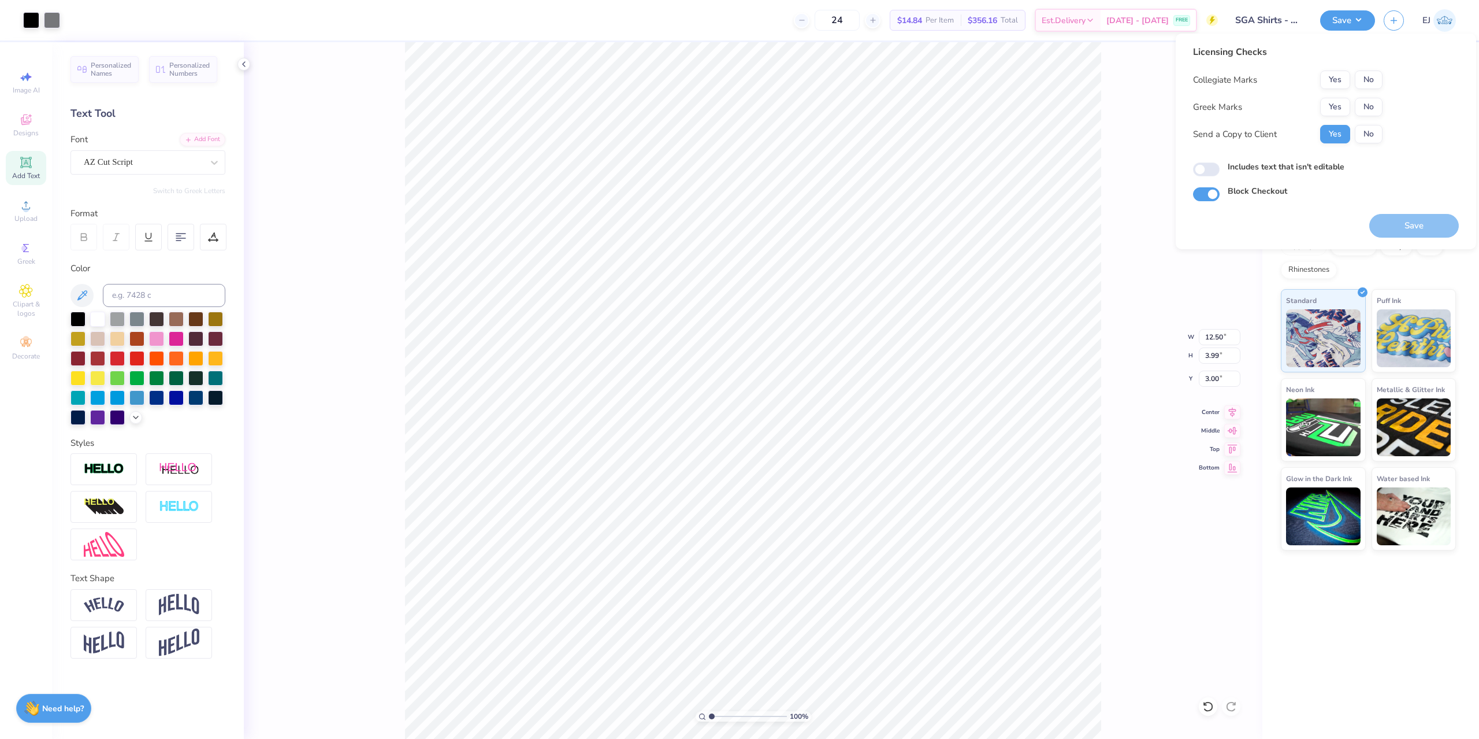
click at [1346, 118] on div "Collegiate Marks Yes No Greek Marks Yes No Send a Copy to Client Yes No" at bounding box center [1288, 107] width 190 height 73
click at [1352, 101] on div "Yes No" at bounding box center [1351, 107] width 62 height 18
click at [1344, 94] on div "Collegiate Marks Yes No Greek Marks Yes No Send a Copy to Client Yes No" at bounding box center [1288, 107] width 190 height 73
click at [1345, 102] on button "Yes" at bounding box center [1335, 107] width 30 height 18
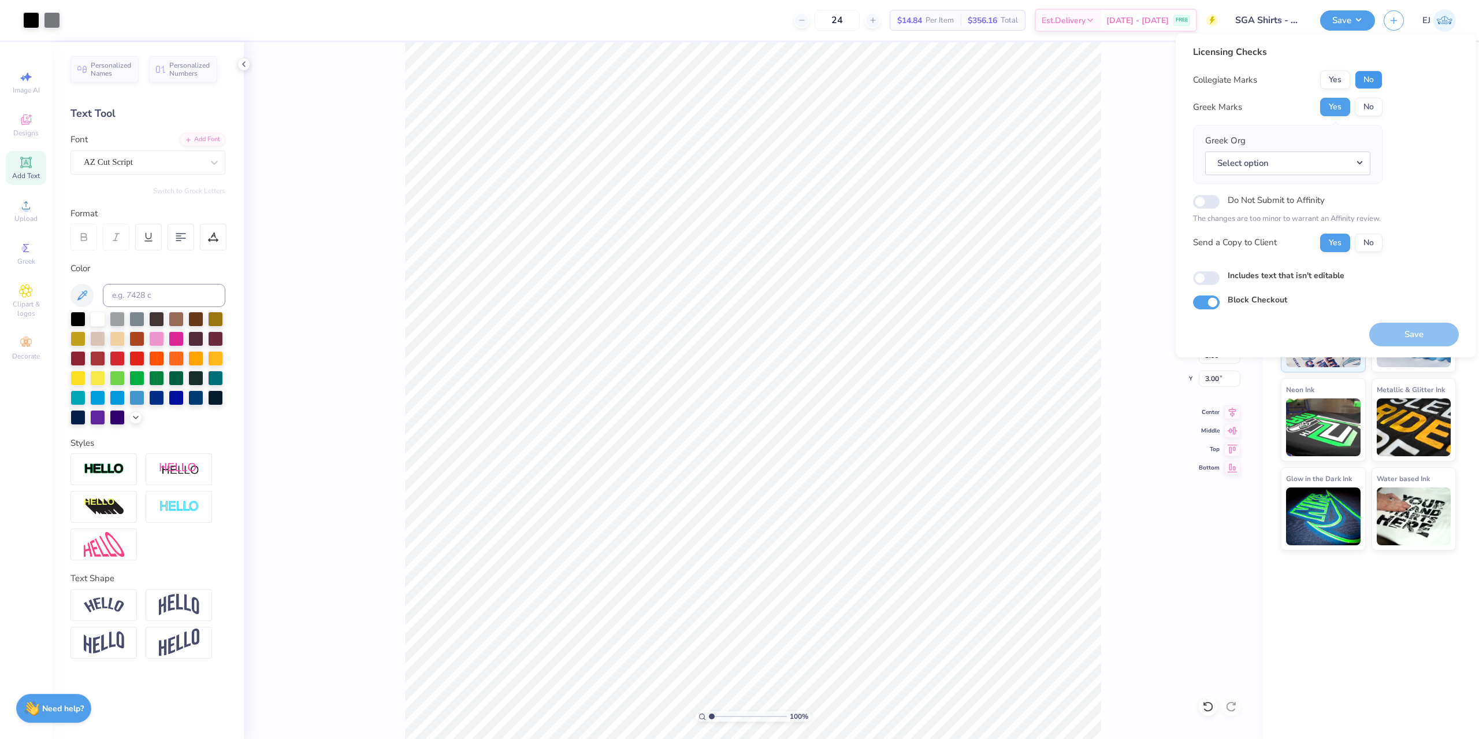
click at [1378, 72] on button "No" at bounding box center [1369, 80] width 28 height 18
drag, startPoint x: 1363, startPoint y: 119, endPoint x: 1375, endPoint y: 103, distance: 19.9
click at [1364, 118] on div "Collegiate Marks Yes No Greek Marks Yes No Greek Org Select option Do Not Submi…" at bounding box center [1288, 161] width 190 height 181
click at [1375, 103] on button "No" at bounding box center [1369, 107] width 28 height 18
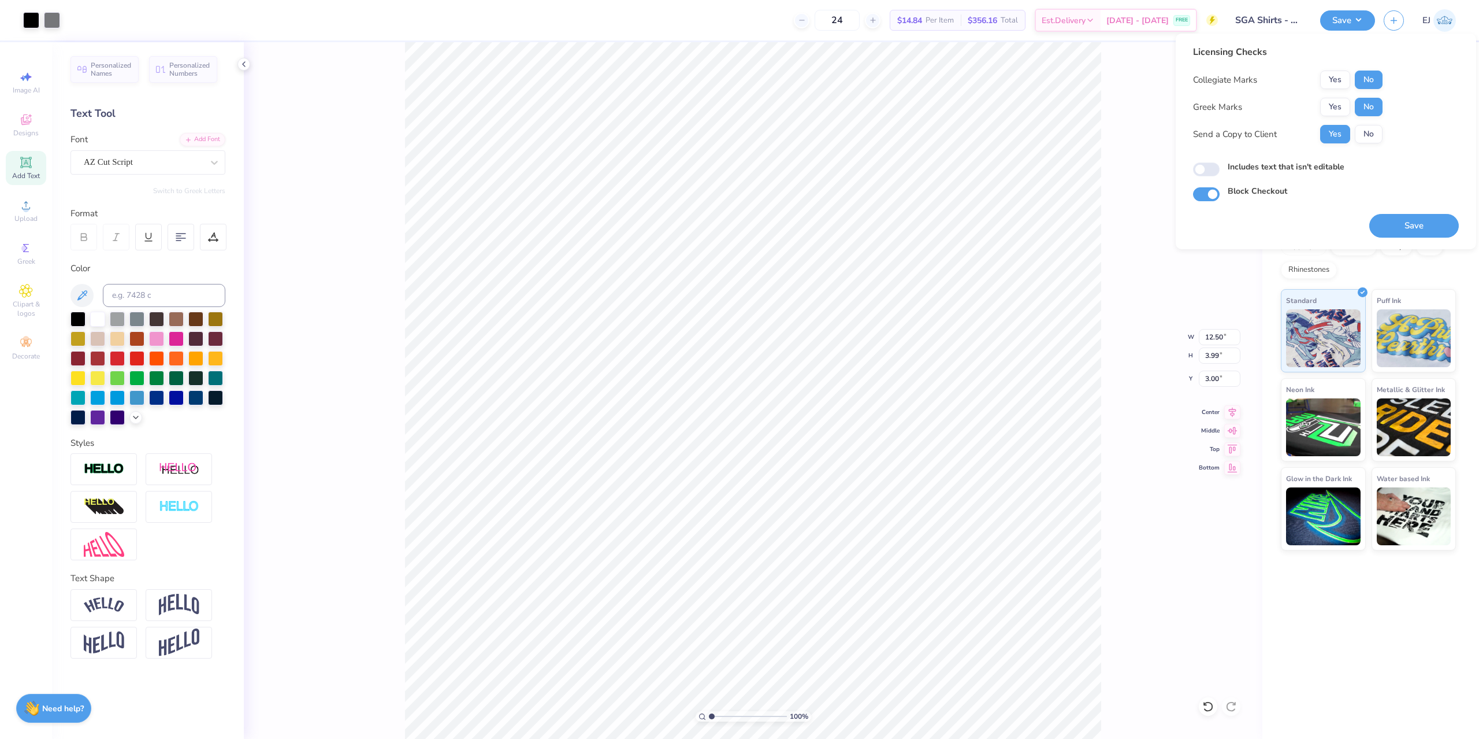
drag, startPoint x: 1403, startPoint y: 223, endPoint x: 1238, endPoint y: 175, distance: 171.5
click at [1404, 223] on button "Save" at bounding box center [1415, 226] width 90 height 24
